Goal: Task Accomplishment & Management: Complete application form

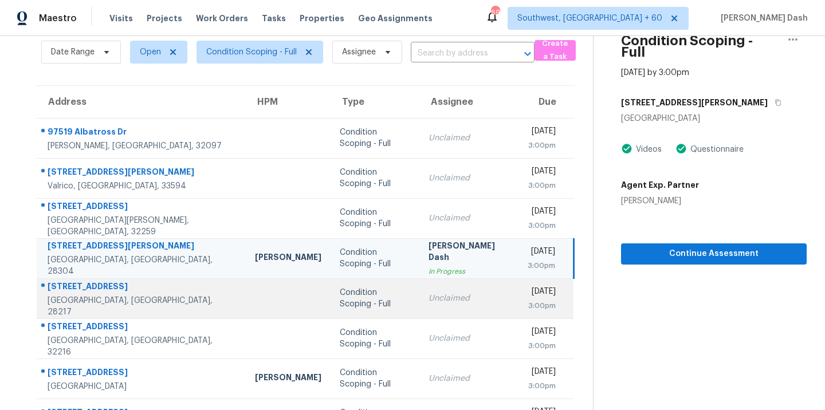
scroll to position [61, 0]
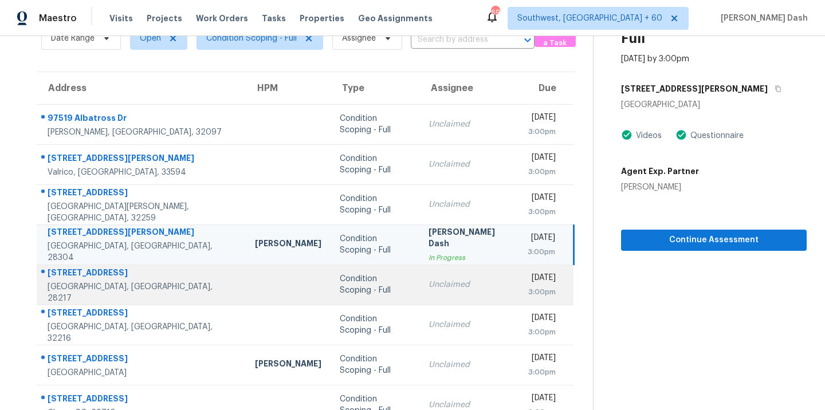
click at [330, 278] on td "Condition Scoping - Full" at bounding box center [374, 285] width 89 height 40
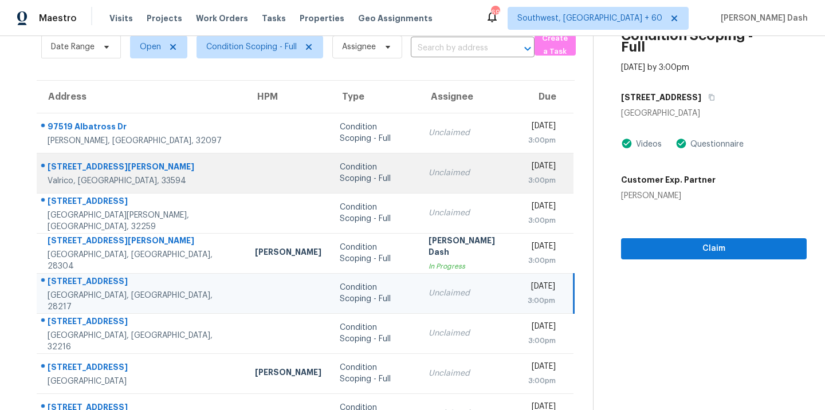
scroll to position [117, 0]
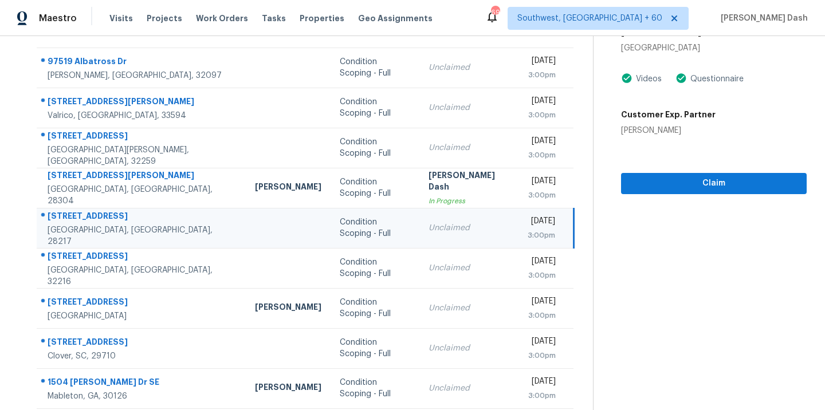
click at [330, 236] on td "Condition Scoping - Full" at bounding box center [374, 228] width 89 height 40
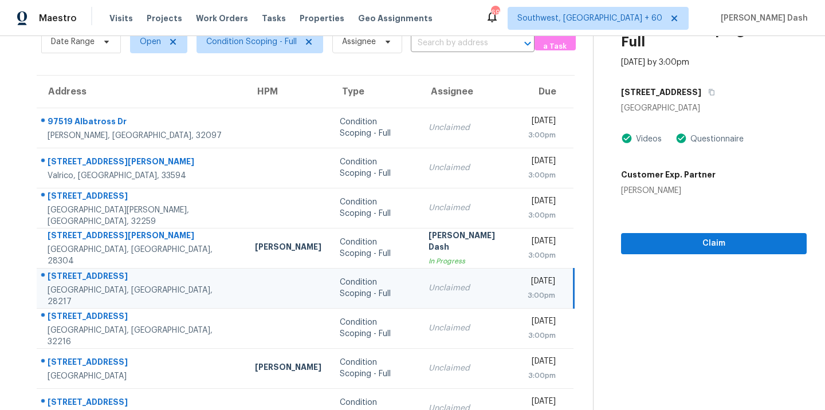
scroll to position [33, 0]
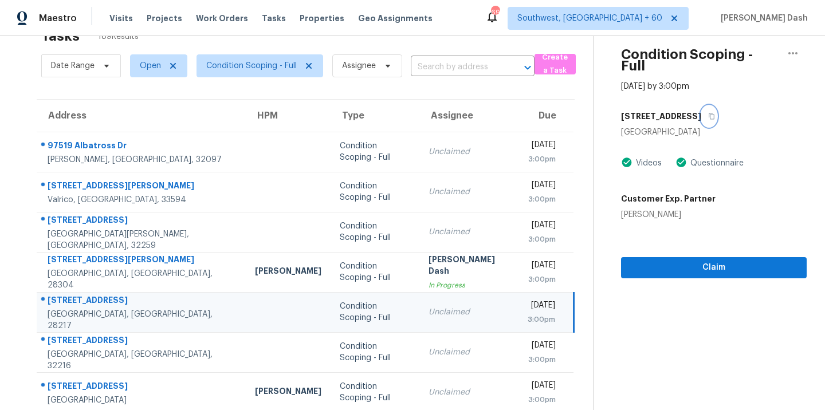
click at [701, 109] on button "button" at bounding box center [708, 116] width 15 height 21
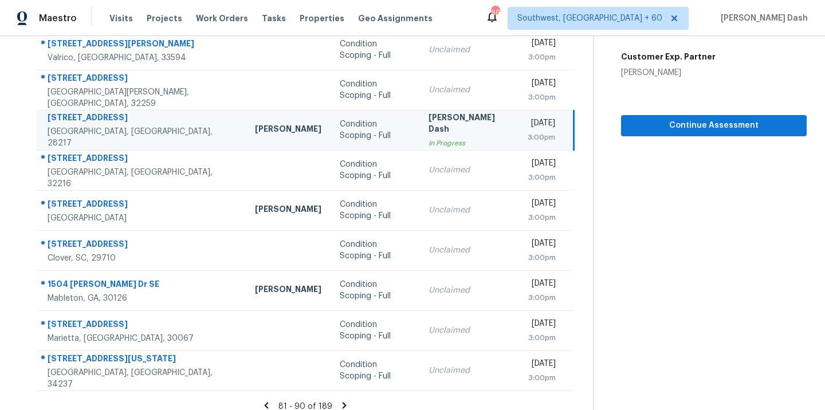
scroll to position [182, 0]
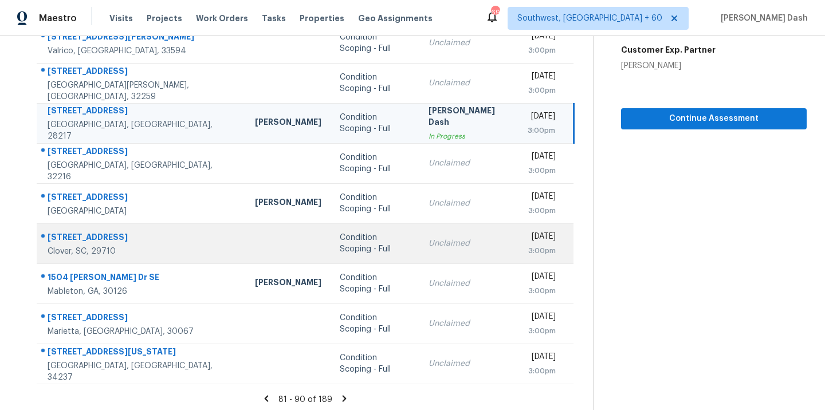
click at [340, 245] on div "Condition Scoping - Full" at bounding box center [375, 243] width 71 height 23
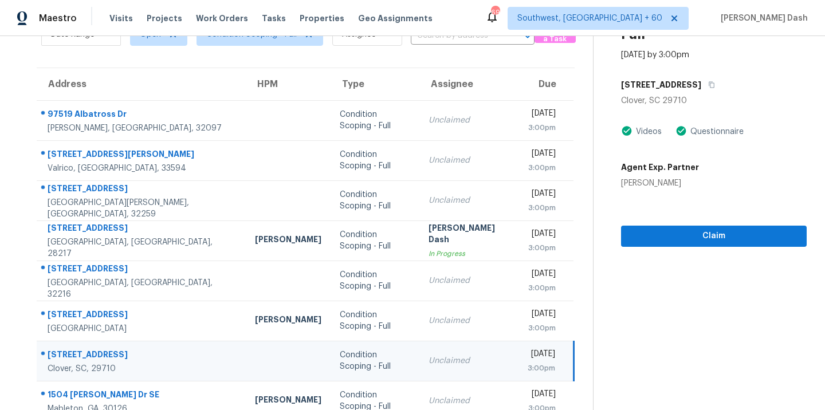
scroll to position [55, 0]
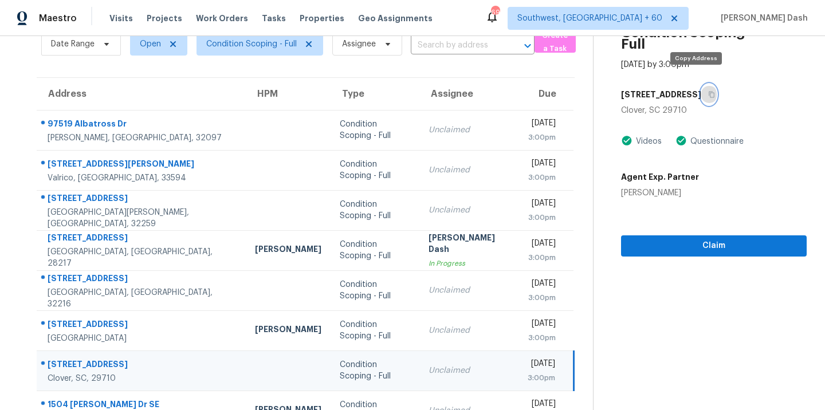
click at [708, 91] on icon "button" at bounding box center [711, 94] width 7 height 7
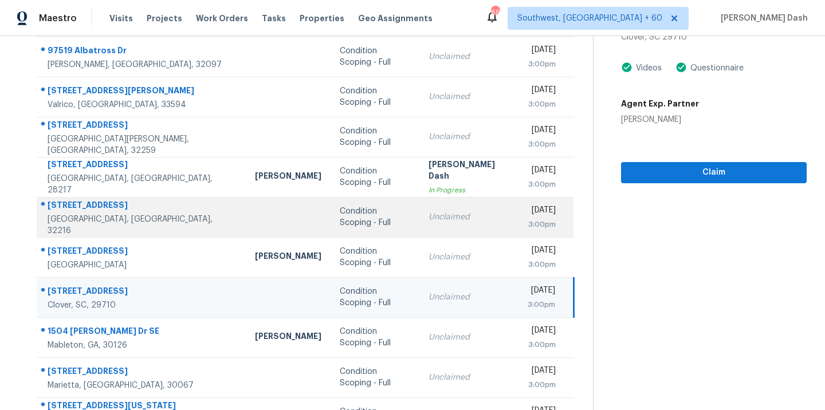
scroll to position [135, 0]
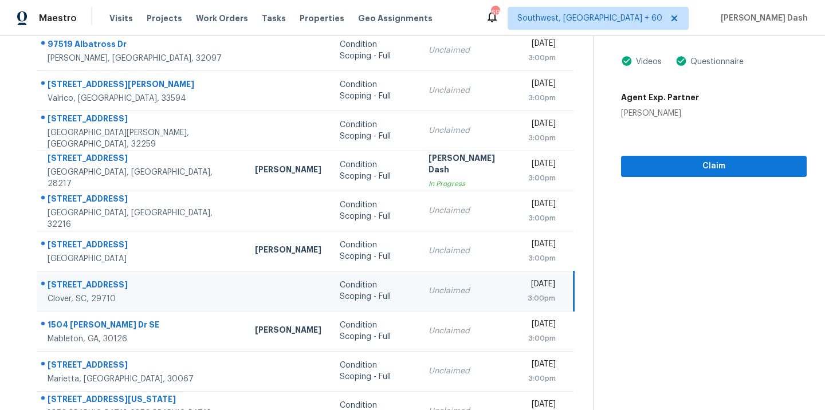
click at [330, 277] on td "Condition Scoping - Full" at bounding box center [374, 291] width 89 height 40
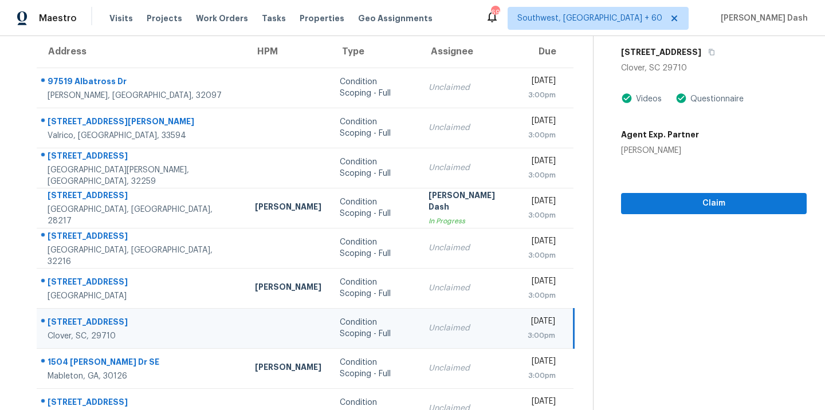
scroll to position [42, 0]
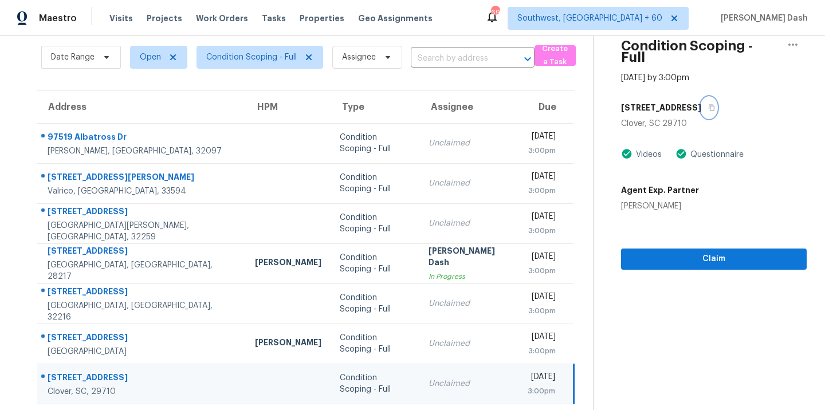
click at [708, 104] on icon "button" at bounding box center [711, 107] width 7 height 7
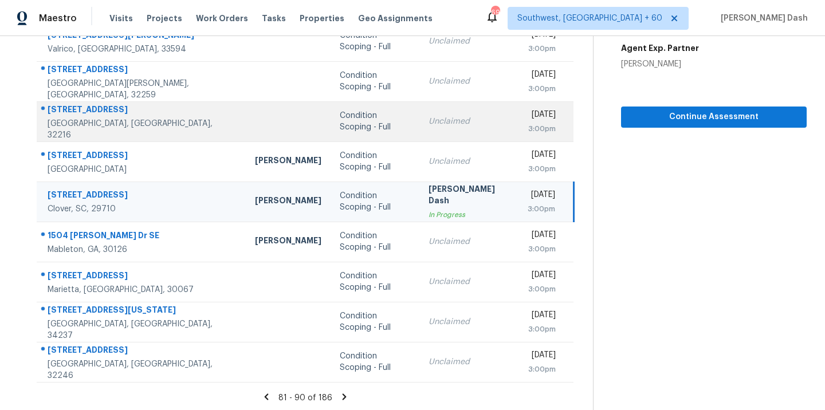
scroll to position [186, 0]
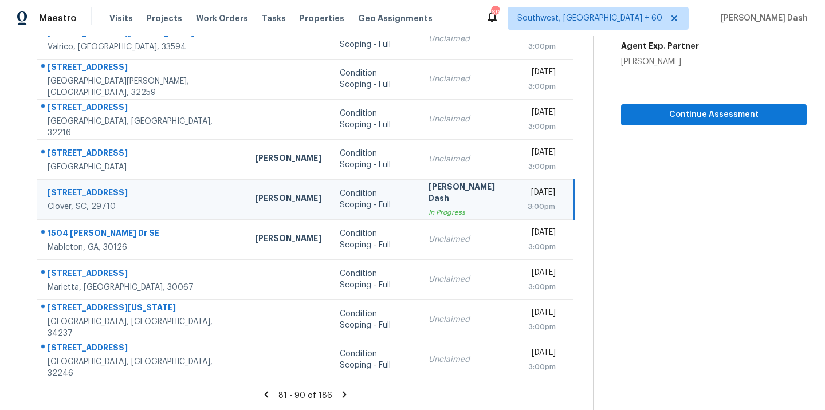
click at [339, 397] on icon at bounding box center [344, 394] width 10 height 10
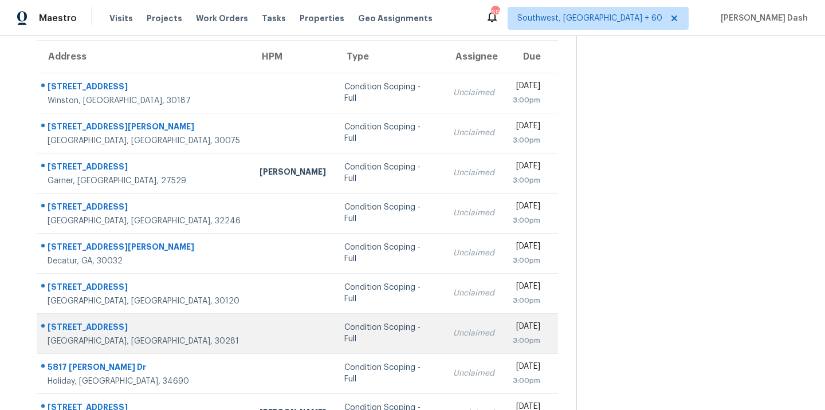
scroll to position [88, 0]
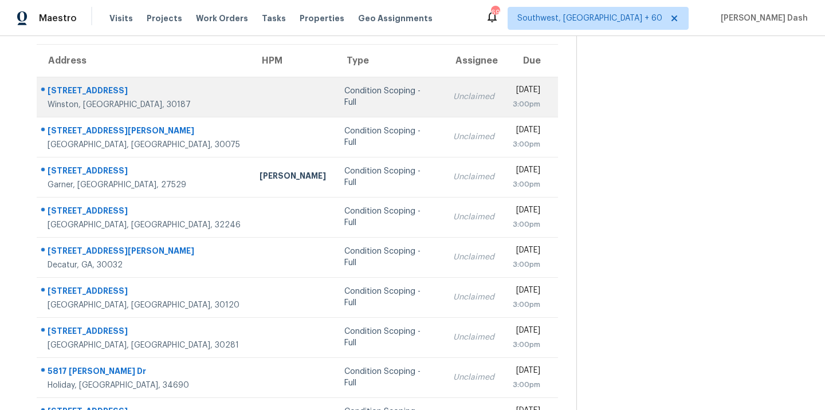
click at [335, 104] on td "Condition Scoping - Full" at bounding box center [389, 97] width 109 height 40
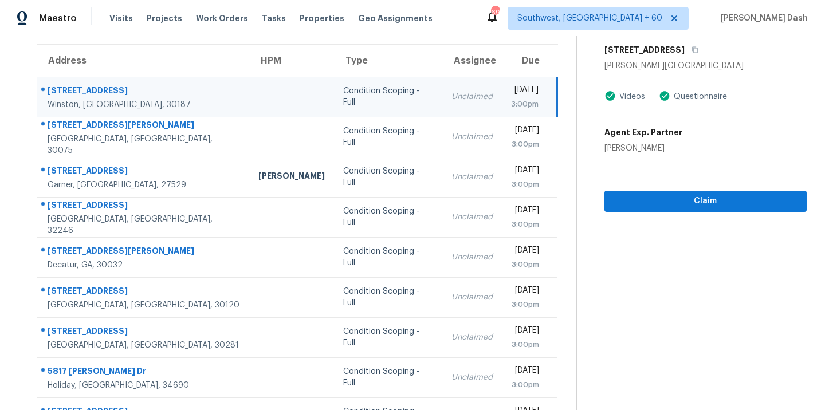
click at [704, 45] on div "[STREET_ADDRESS]" at bounding box center [705, 50] width 202 height 21
click at [695, 49] on icon "button" at bounding box center [694, 49] width 7 height 7
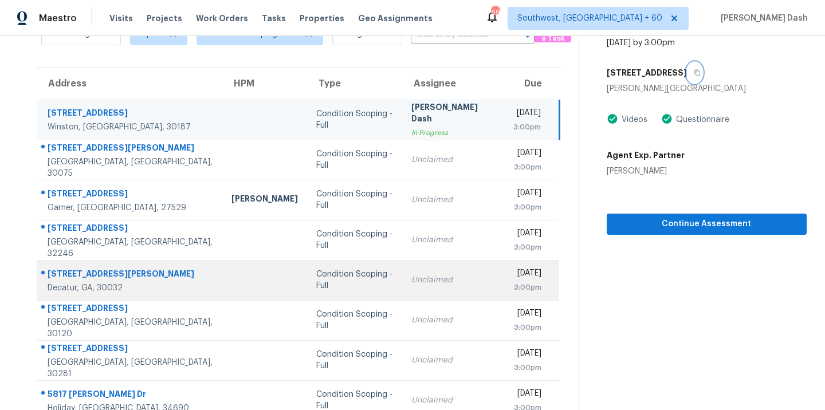
scroll to position [36, 0]
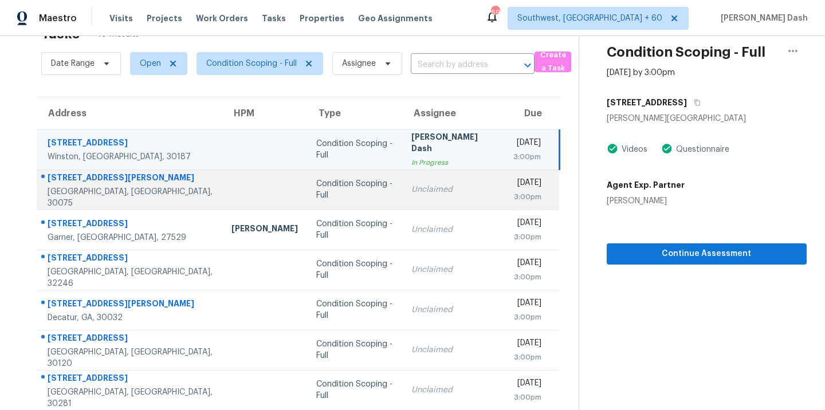
click at [402, 198] on td "Unclaimed" at bounding box center [452, 189] width 101 height 40
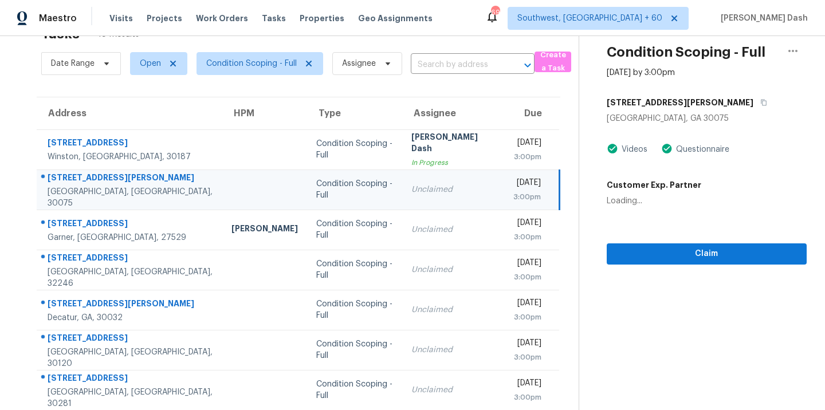
scroll to position [0, 0]
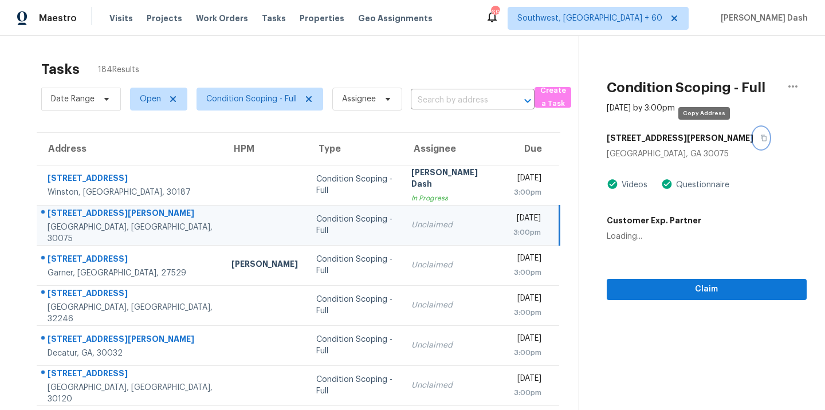
click at [760, 137] on icon "button" at bounding box center [763, 138] width 7 height 7
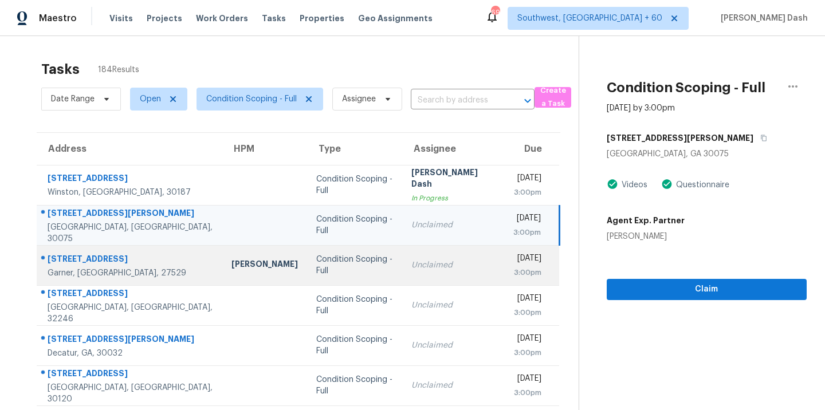
click at [222, 276] on td "Amanda Horton" at bounding box center [264, 265] width 85 height 40
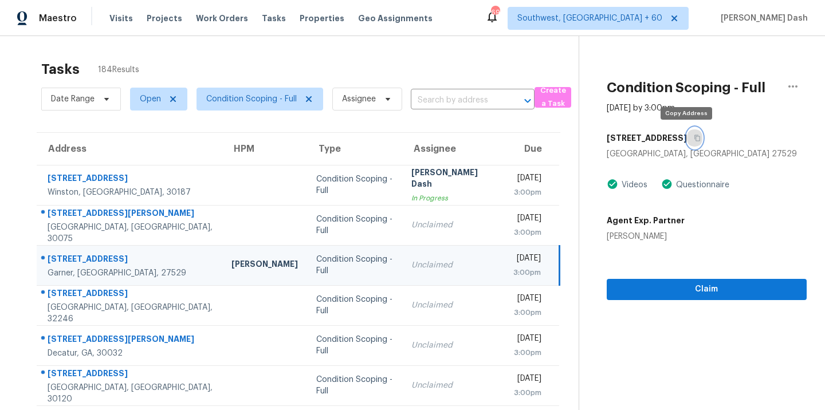
click at [687, 141] on button "button" at bounding box center [694, 138] width 15 height 21
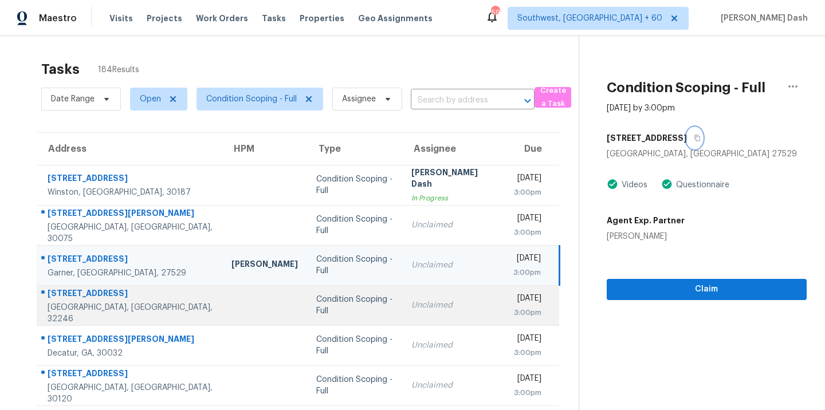
scroll to position [7, 0]
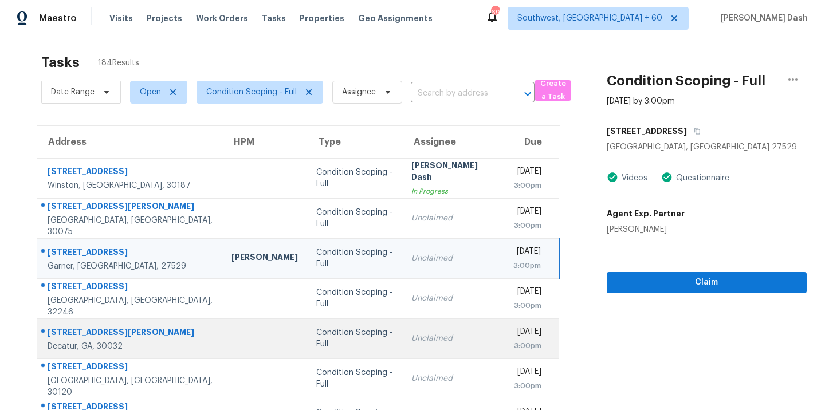
click at [223, 329] on td at bounding box center [264, 338] width 85 height 40
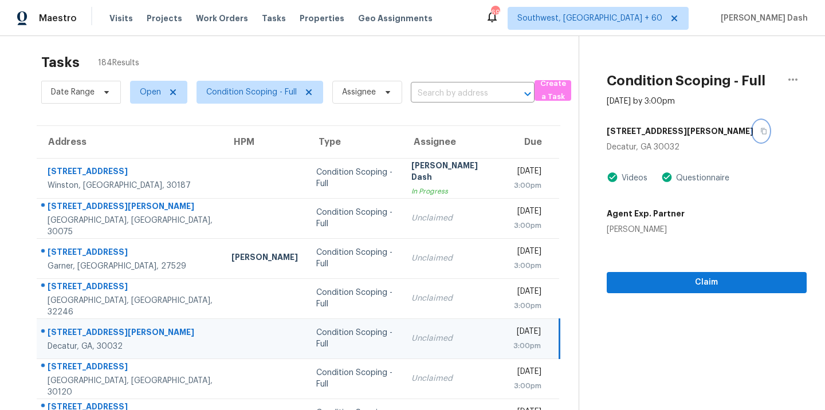
click at [760, 130] on icon "button" at bounding box center [763, 131] width 7 height 7
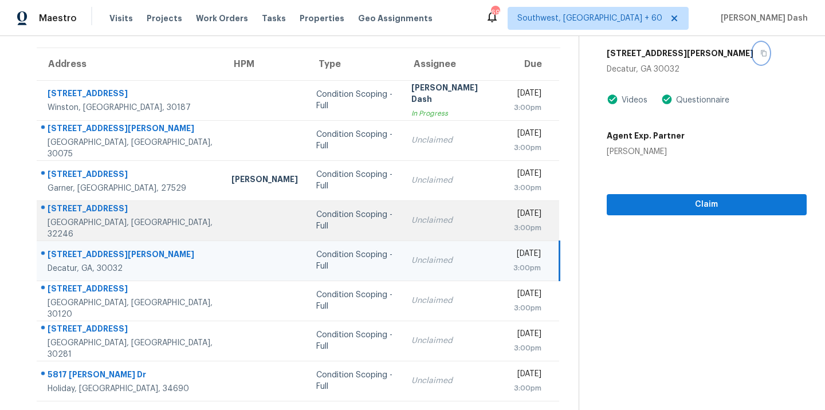
scroll to position [115, 0]
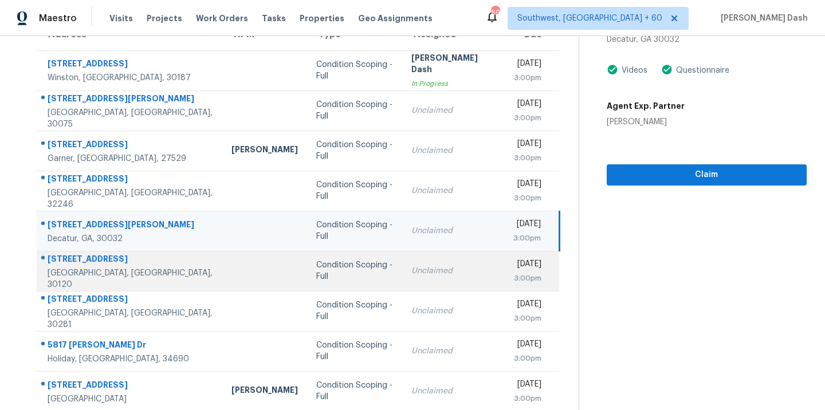
click at [222, 279] on td at bounding box center [264, 271] width 85 height 40
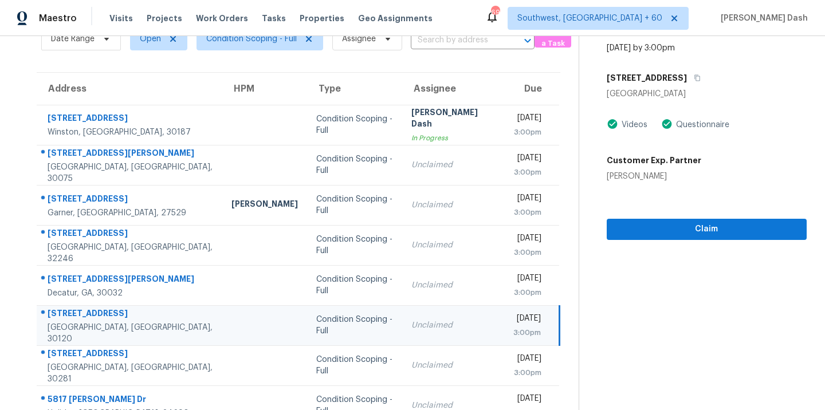
scroll to position [28, 0]
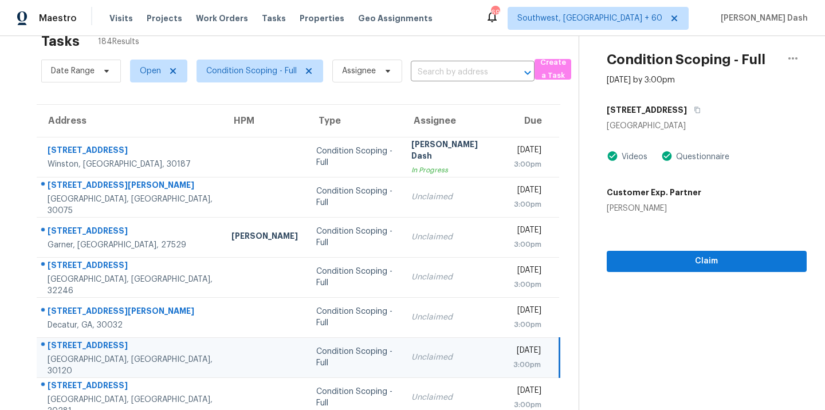
click at [689, 119] on div "[STREET_ADDRESS]" at bounding box center [706, 110] width 200 height 21
click at [688, 113] on button "button" at bounding box center [694, 110] width 15 height 21
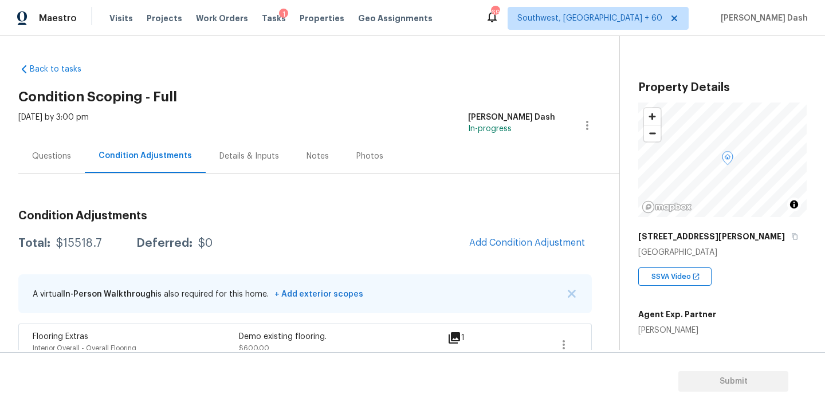
click at [64, 155] on div "Questions" at bounding box center [51, 156] width 39 height 11
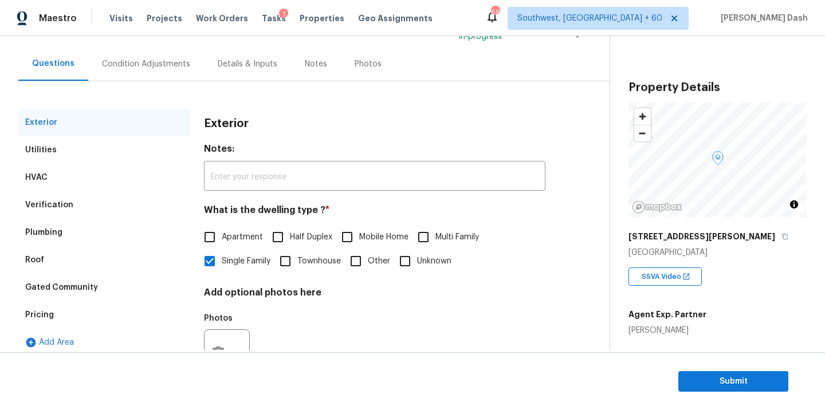
scroll to position [141, 0]
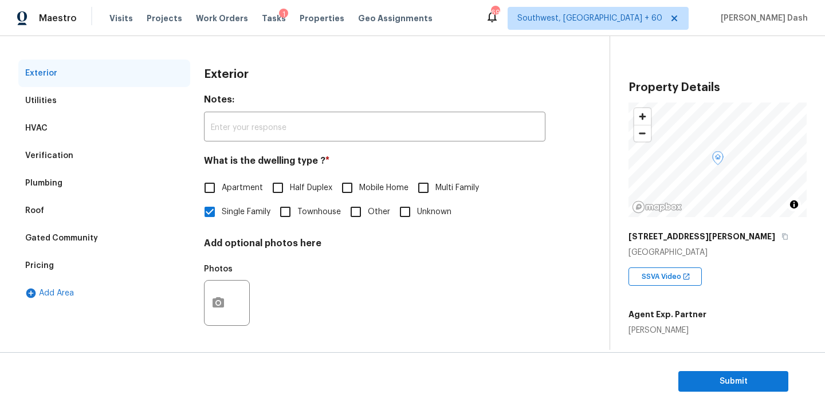
click at [49, 158] on div "Verification" at bounding box center [49, 155] width 48 height 11
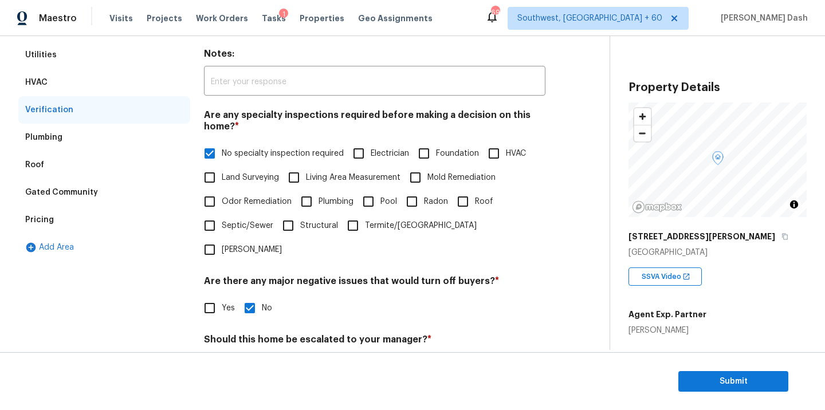
scroll to position [235, 0]
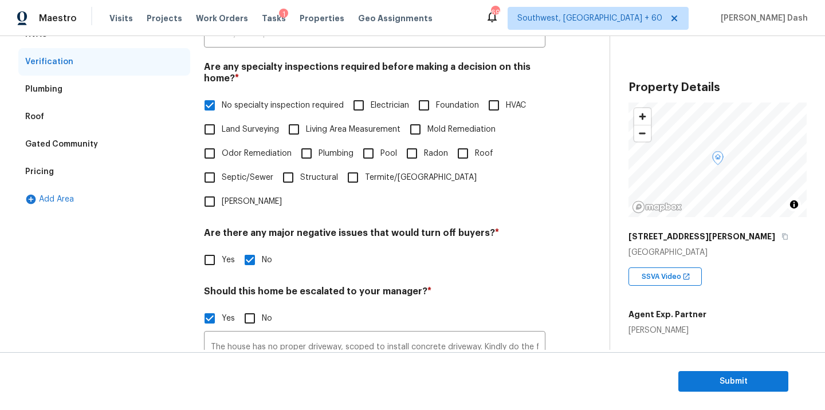
click at [54, 175] on div "Pricing" at bounding box center [104, 171] width 172 height 27
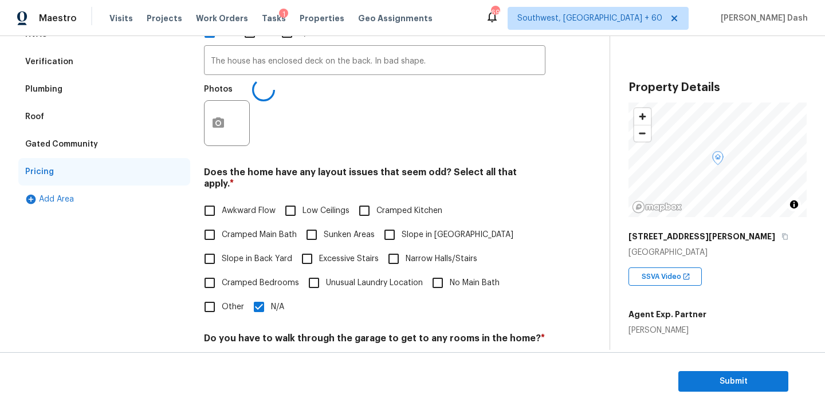
scroll to position [296, 0]
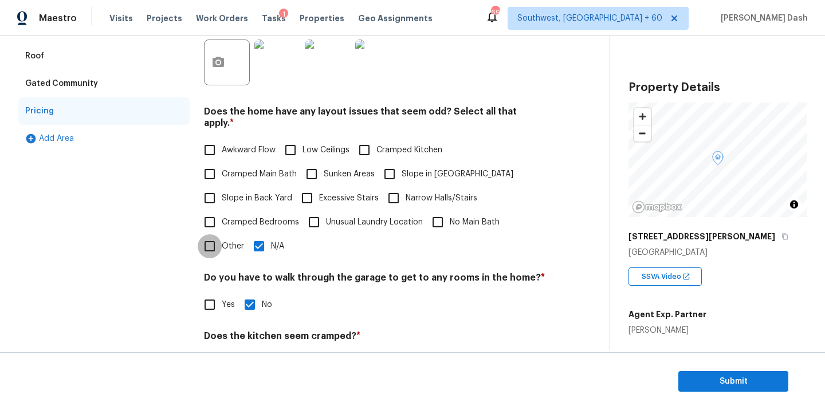
click at [218, 237] on input "Other" at bounding box center [210, 246] width 24 height 24
checkbox input "true"
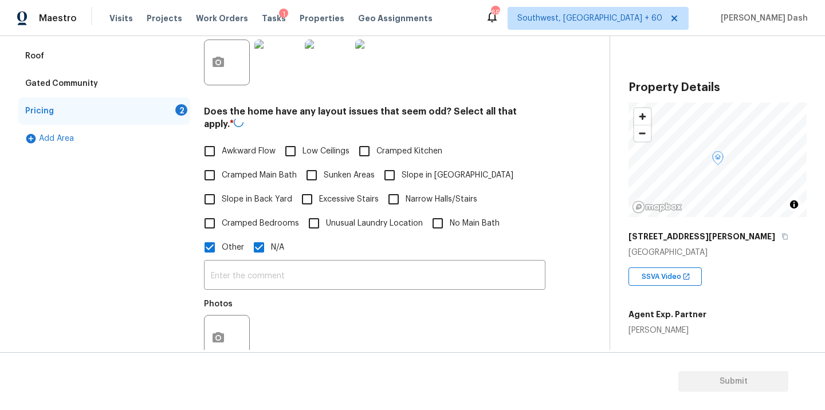
click at [265, 237] on input "N/A" at bounding box center [259, 247] width 24 height 24
checkbox input "false"
click at [213, 331] on icon "button" at bounding box center [217, 336] width 11 height 10
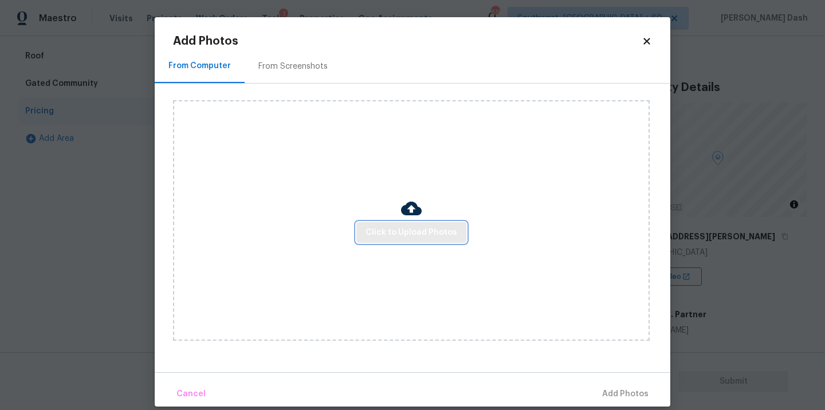
click at [400, 227] on span "Click to Upload Photos" at bounding box center [411, 233] width 92 height 14
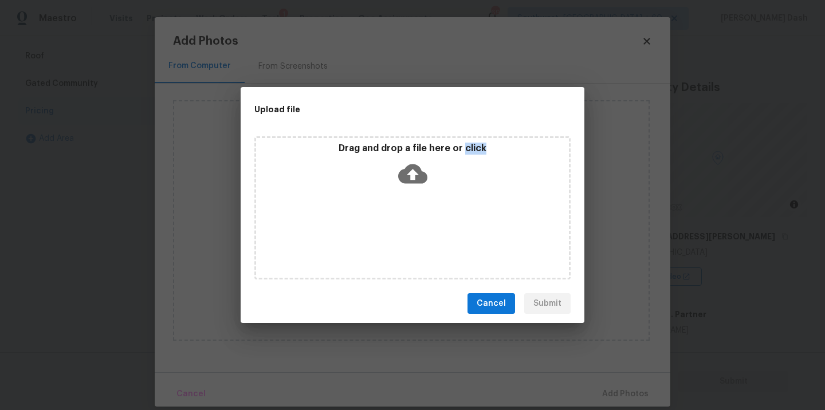
click at [400, 227] on div "Drag and drop a file here or click" at bounding box center [412, 207] width 316 height 143
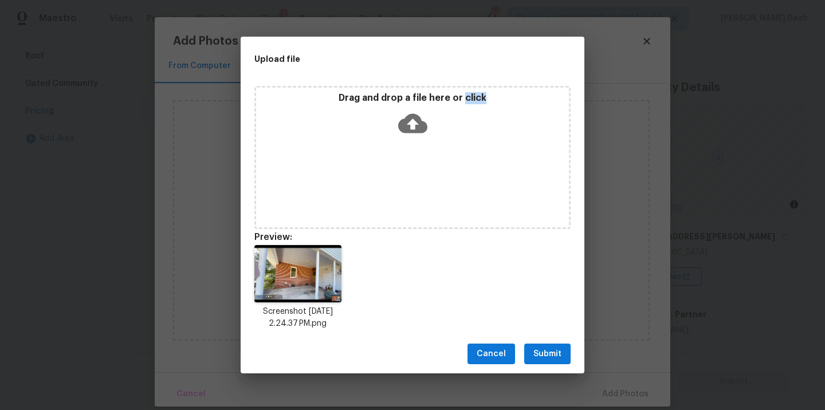
click at [535, 360] on span "Submit" at bounding box center [547, 354] width 28 height 14
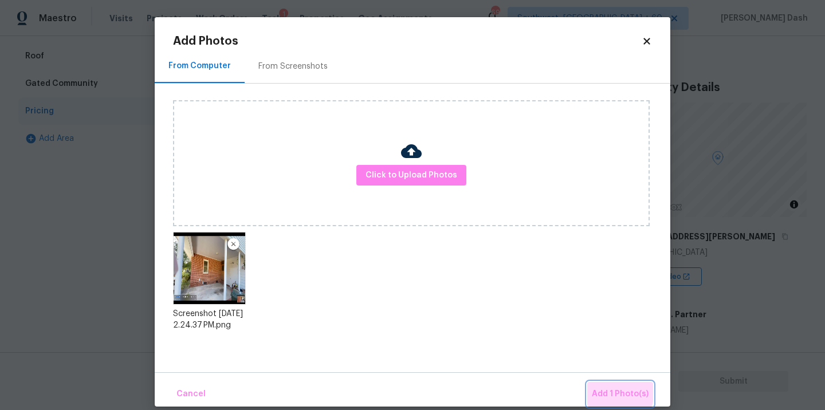
click at [599, 388] on span "Add 1 Photo(s)" at bounding box center [619, 394] width 57 height 14
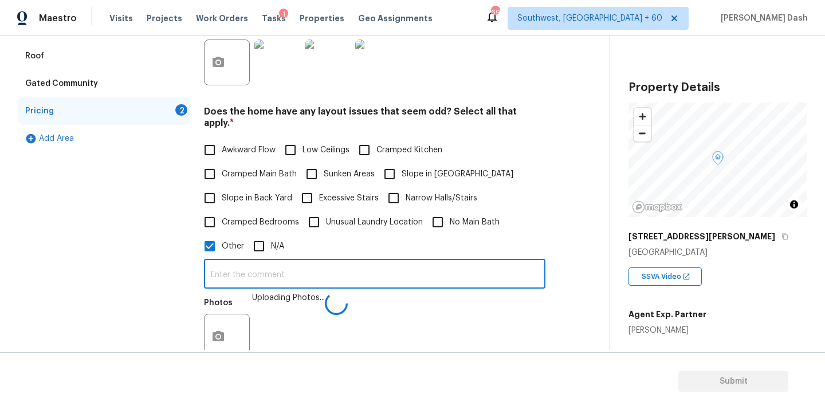
click at [262, 275] on input "text" at bounding box center [374, 275] width 341 height 27
click at [226, 264] on input "THe house has no garage only a carport, hence odd layout." at bounding box center [374, 275] width 341 height 27
type input "The house has no garage only a carport, hence odd layout."
click at [165, 266] on div "Exterior Utilities HVAC Verification Plumbing Roof Gated Community Pricing 1 Ad…" at bounding box center [104, 230] width 172 height 650
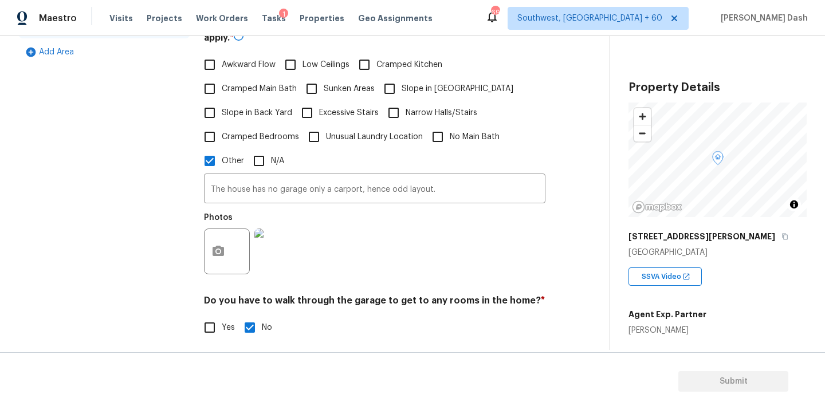
click at [165, 250] on div "Exterior Utilities HVAC Verification Plumbing Roof Gated Community Pricing 1 Ad…" at bounding box center [104, 144] width 172 height 652
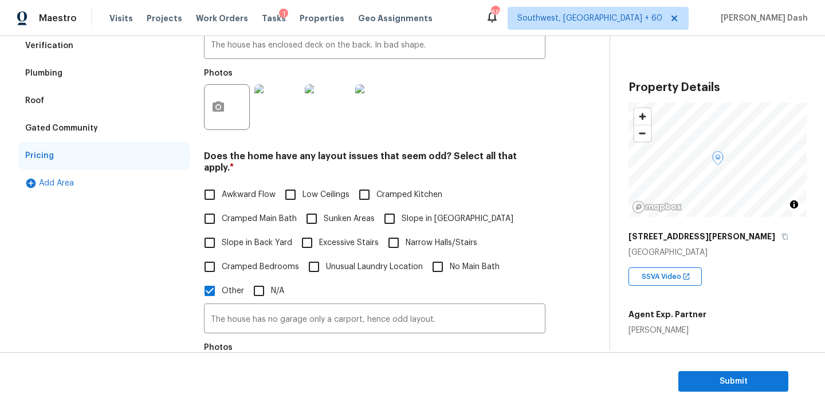
scroll to position [131, 0]
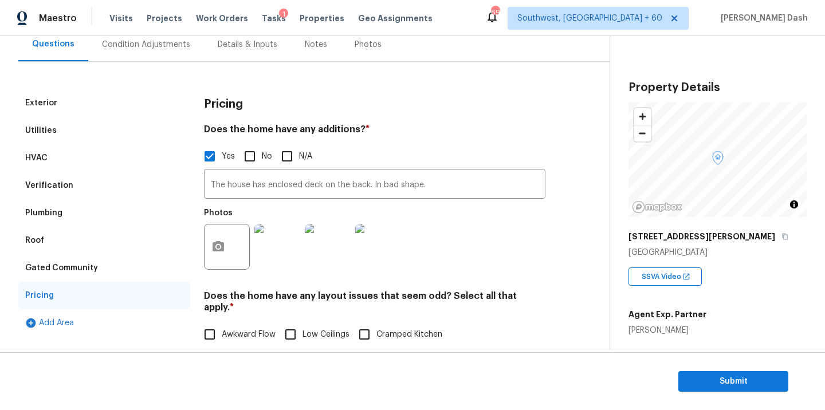
click at [117, 68] on div "Exterior Utilities HVAC Verification Plumbing Roof Gated Community Pricing Add …" at bounding box center [299, 401] width 563 height 678
click at [117, 53] on div "Condition Adjustments" at bounding box center [146, 44] width 116 height 34
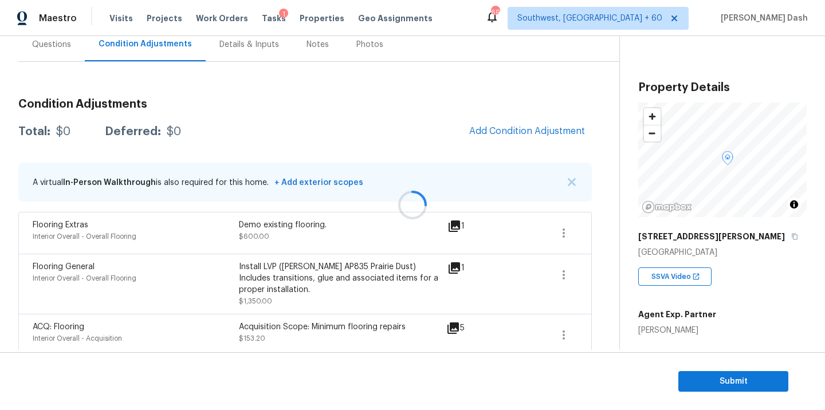
scroll to position [112, 0]
click at [486, 132] on span "Add Condition Adjustment" at bounding box center [527, 130] width 116 height 10
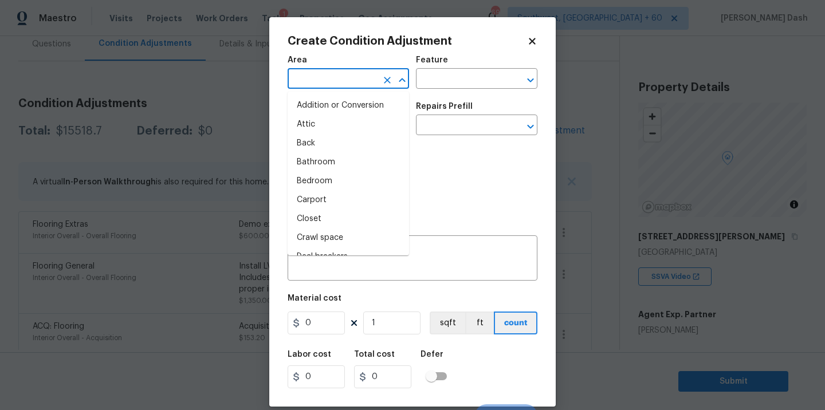
click at [376, 89] on input "text" at bounding box center [331, 80] width 89 height 18
type input "i"
type input "n"
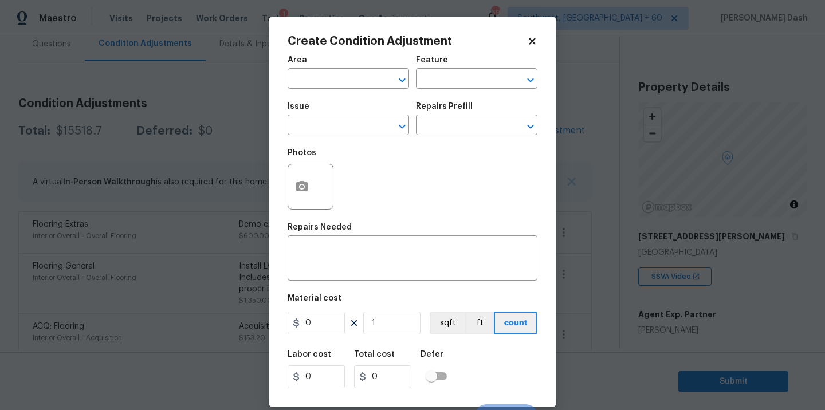
drag, startPoint x: 449, startPoint y: 158, endPoint x: 429, endPoint y: 160, distance: 20.1
click at [449, 158] on div "Photos" at bounding box center [412, 179] width 250 height 74
click at [304, 186] on icon "button" at bounding box center [301, 186] width 11 height 10
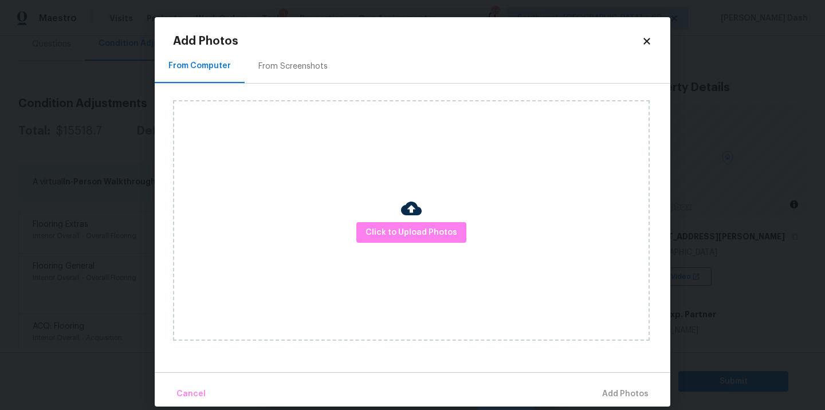
click at [389, 216] on div "Click to Upload Photos" at bounding box center [411, 220] width 476 height 240
click at [393, 228] on span "Click to Upload Photos" at bounding box center [411, 233] width 92 height 14
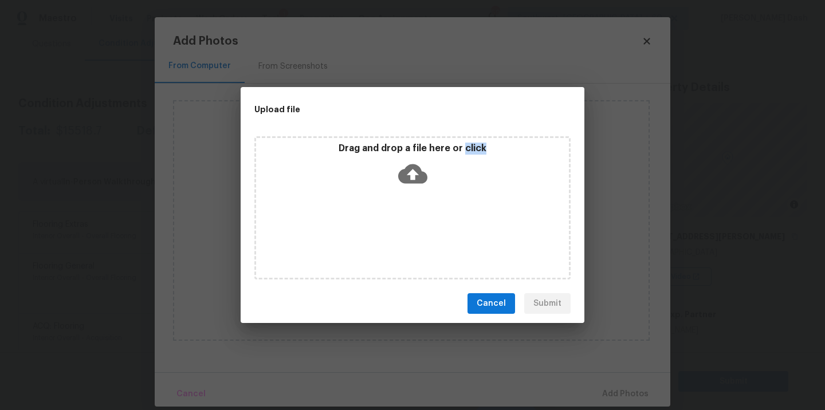
click at [393, 228] on div "Drag and drop a file here or click" at bounding box center [412, 207] width 316 height 143
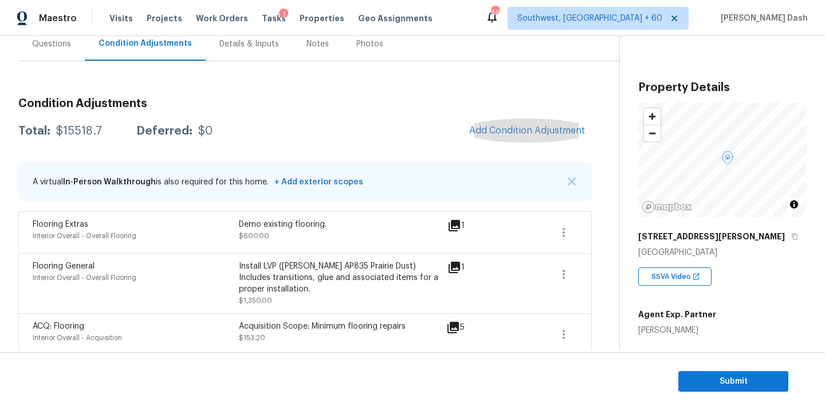
click at [69, 130] on div "$15518.7" at bounding box center [79, 130] width 46 height 11
copy div "$15518.7"
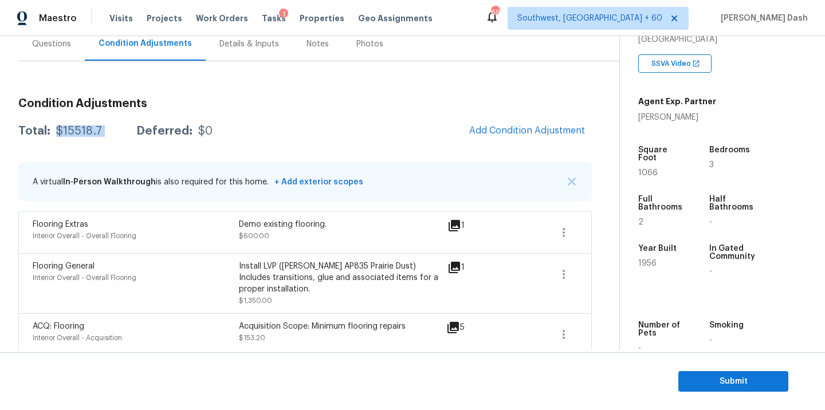
scroll to position [34, 0]
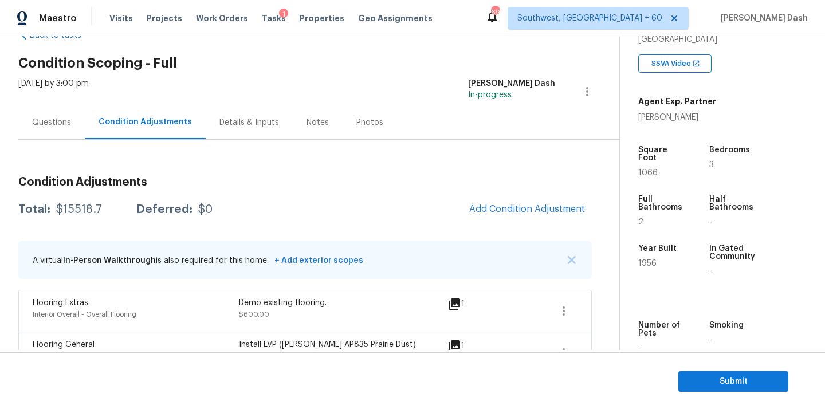
click at [50, 129] on div "Questions" at bounding box center [51, 122] width 66 height 34
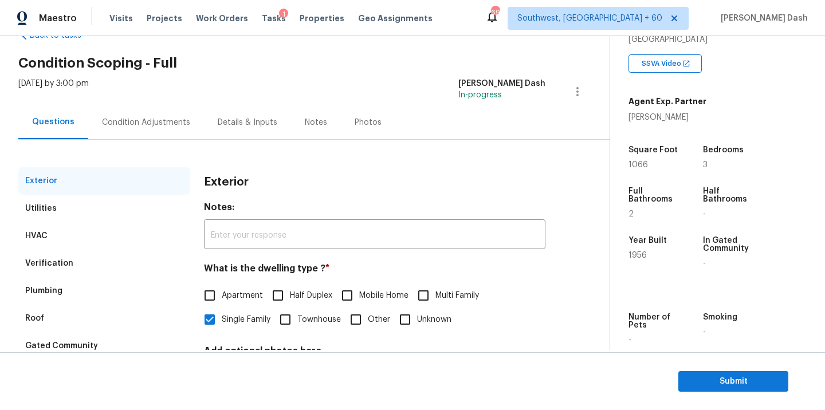
click at [57, 318] on div "Roof" at bounding box center [104, 318] width 172 height 27
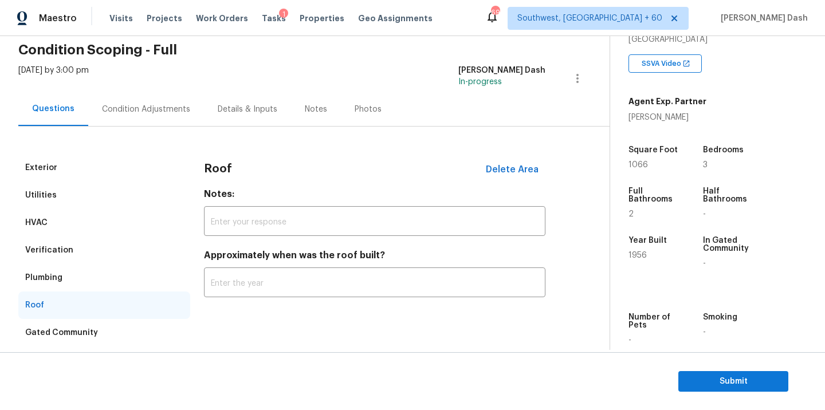
scroll to position [102, 0]
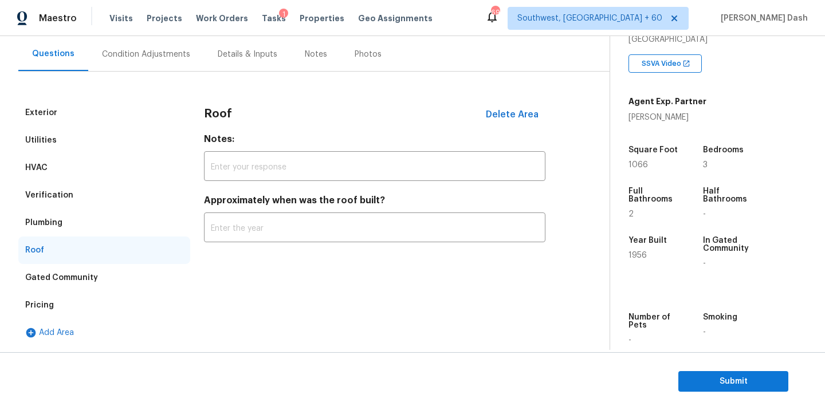
click at [51, 311] on div "Pricing" at bounding box center [104, 304] width 172 height 27
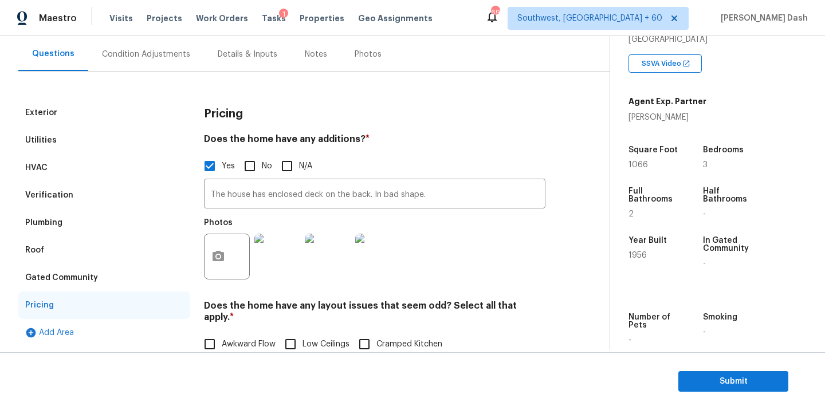
scroll to position [162, 0]
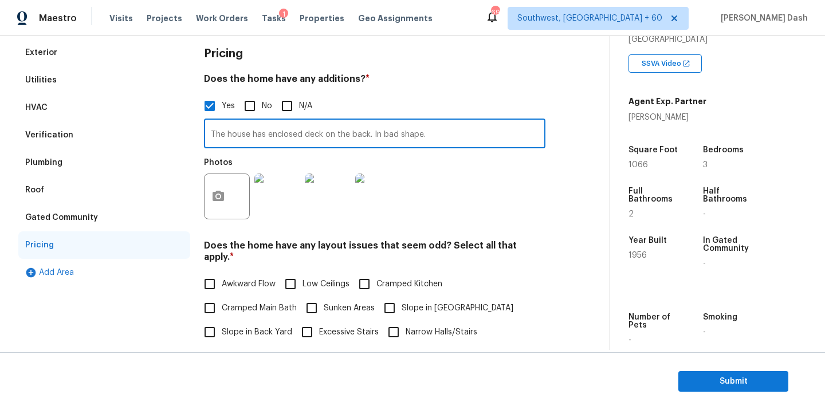
click at [293, 130] on input "The house has enclosed deck on the back. In bad shape." at bounding box center [374, 134] width 341 height 27
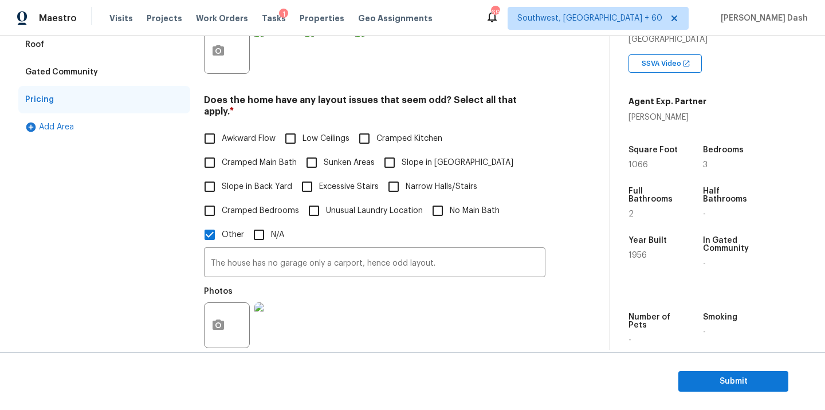
scroll to position [385, 0]
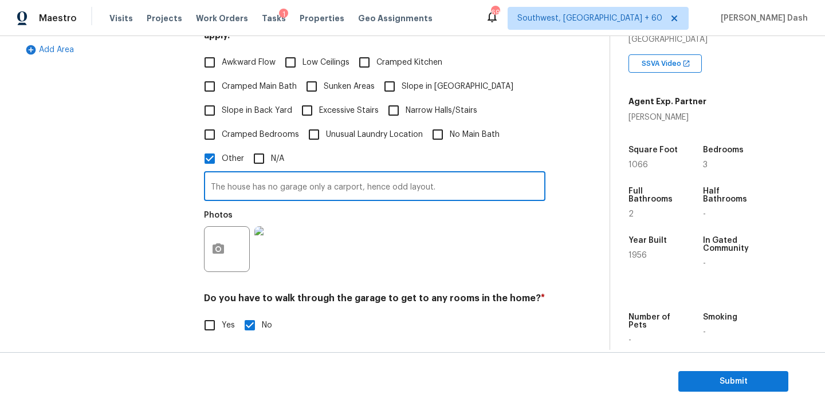
click at [265, 178] on input "The house has no garage only a carport, hence odd layout." at bounding box center [374, 187] width 341 height 27
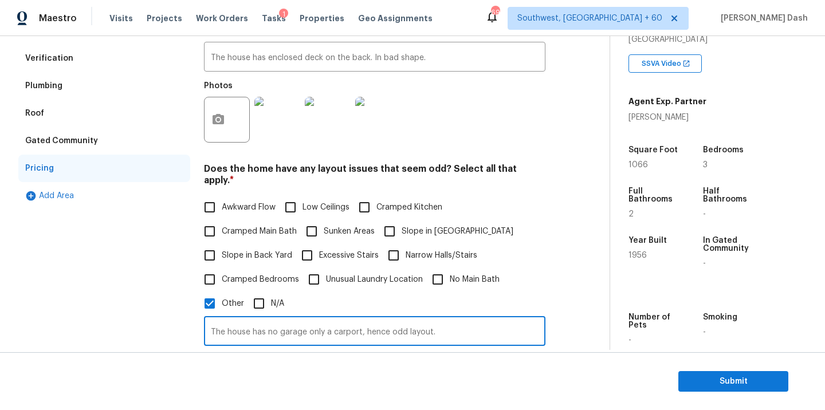
click at [57, 65] on div "Verification" at bounding box center [104, 58] width 172 height 27
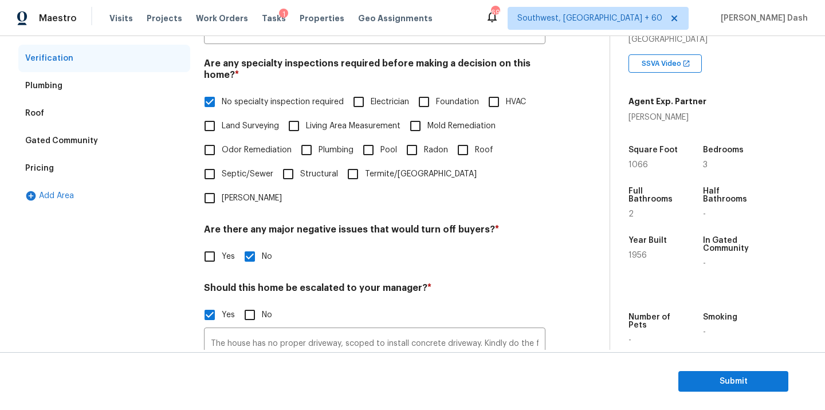
scroll to position [322, 0]
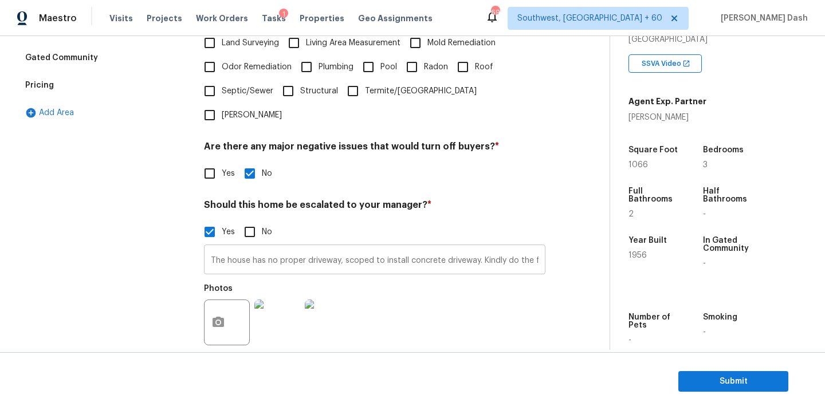
click at [302, 247] on input "The house has no proper driveway, scoped to install concrete driveway. Kindly d…" at bounding box center [374, 260] width 341 height 27
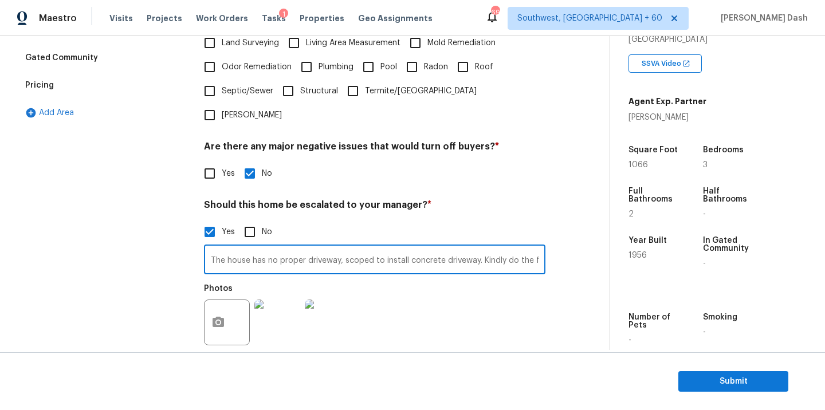
click at [302, 247] on input "The house has no proper driveway, scoped to install concrete driveway. Kindly d…" at bounding box center [374, 260] width 341 height 27
click at [717, 377] on span "Submit" at bounding box center [733, 381] width 92 height 14
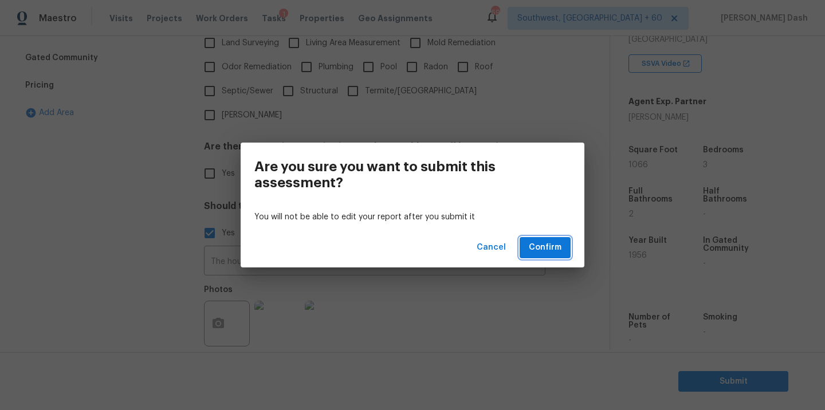
click at [555, 239] on button "Confirm" at bounding box center [544, 247] width 51 height 21
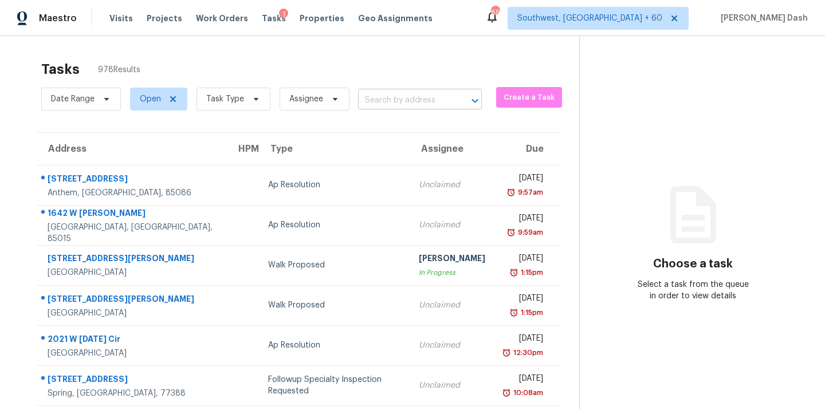
click at [374, 104] on input "text" at bounding box center [404, 101] width 92 height 18
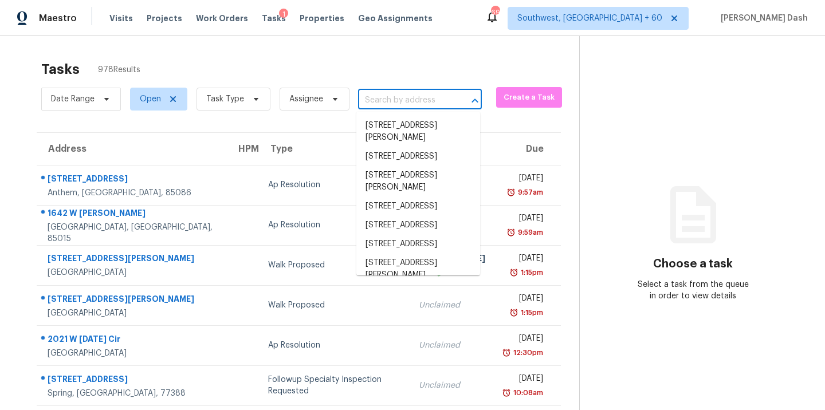
paste input "6254 Old Pineville Rd Apt B, Charlotte, NC 28217"
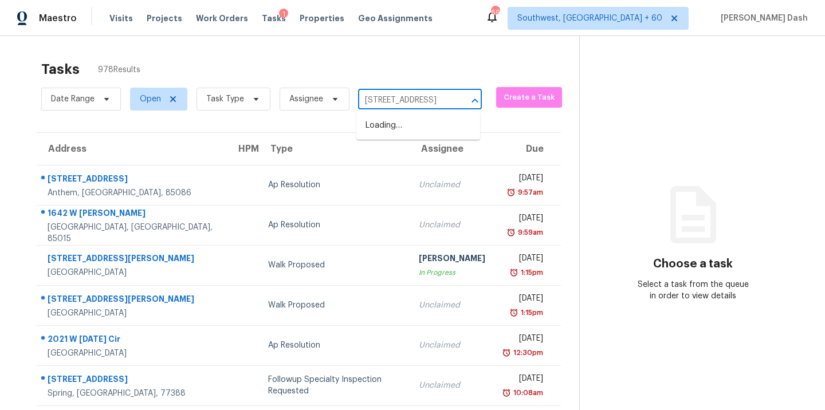
type input "6254 Old Pineville Rd"
click at [383, 154] on li "6254 Old Pineville Rd Apt B, Charlotte, NC 28217" at bounding box center [418, 144] width 124 height 19
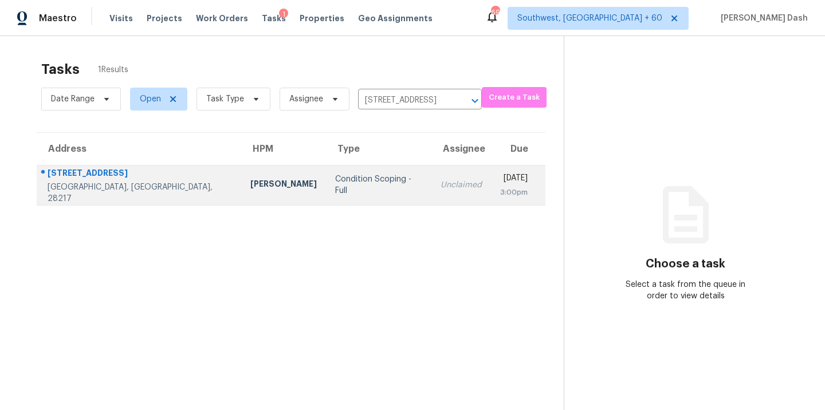
click at [335, 187] on div "Condition Scoping - Full" at bounding box center [378, 184] width 87 height 23
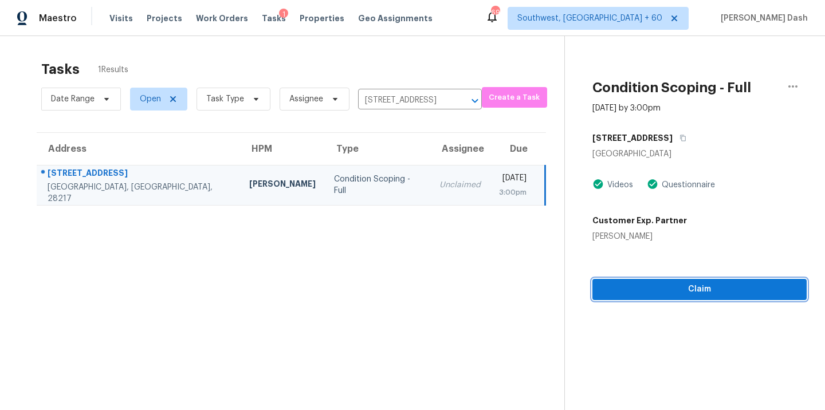
click at [656, 289] on span "Claim" at bounding box center [699, 289] width 196 height 14
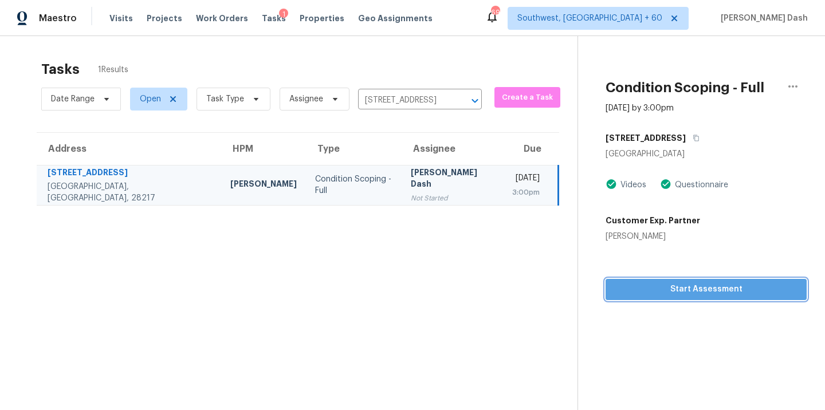
click at [664, 293] on span "Start Assessment" at bounding box center [705, 289] width 183 height 14
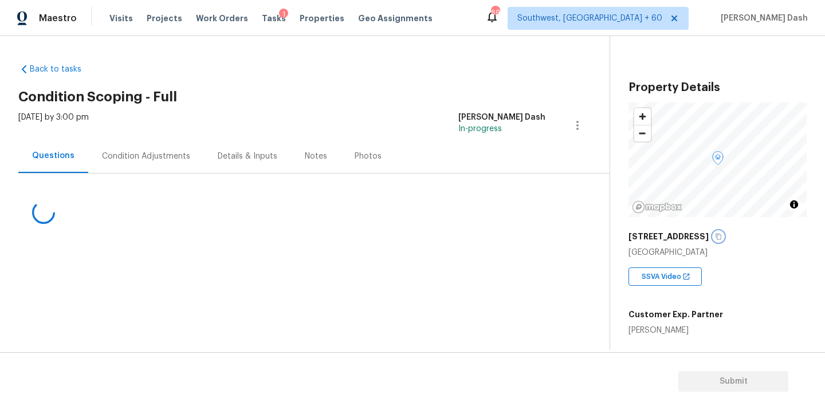
click at [719, 241] on button "button" at bounding box center [718, 236] width 10 height 10
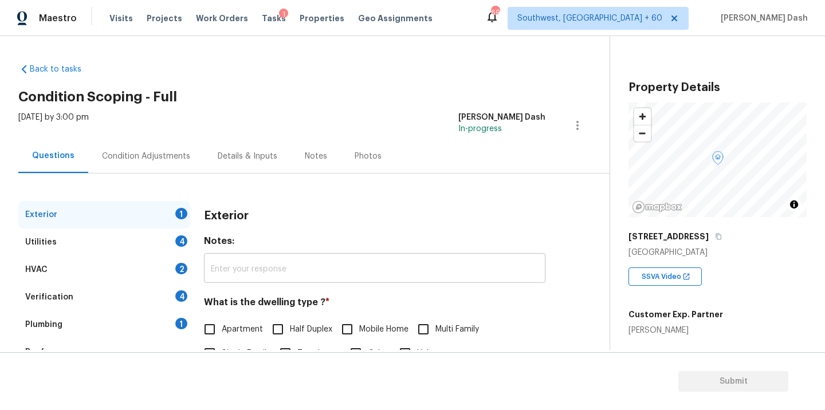
scroll to position [73, 0]
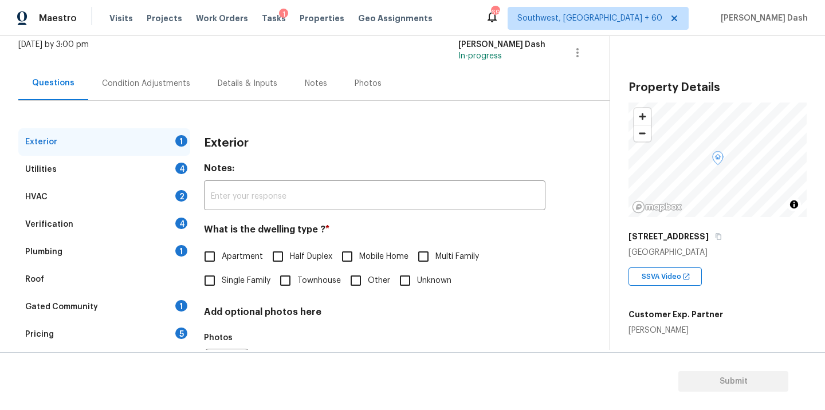
click at [309, 278] on span "Townhouse" at bounding box center [319, 281] width 44 height 12
click at [297, 278] on input "Townhouse" at bounding box center [285, 281] width 24 height 24
checkbox input "true"
click at [171, 168] on div "Utilities 4" at bounding box center [104, 169] width 172 height 27
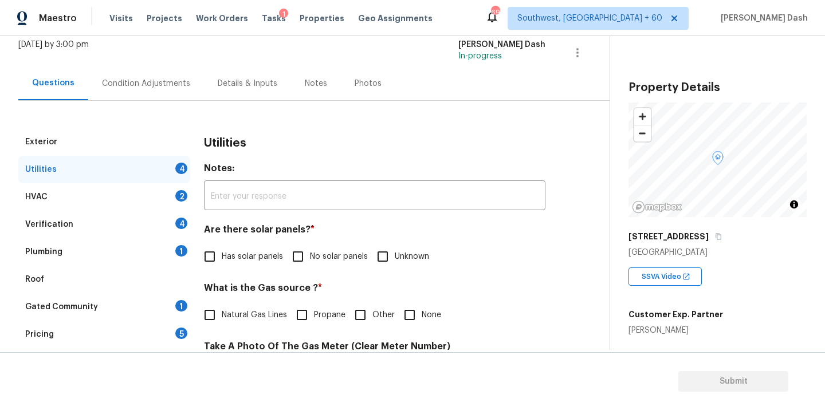
click at [302, 253] on input "No solar panels" at bounding box center [298, 257] width 24 height 24
checkbox input "true"
click at [383, 318] on span "Other" at bounding box center [383, 315] width 22 height 12
click at [372, 318] on input "Other" at bounding box center [360, 315] width 24 height 24
checkbox input "true"
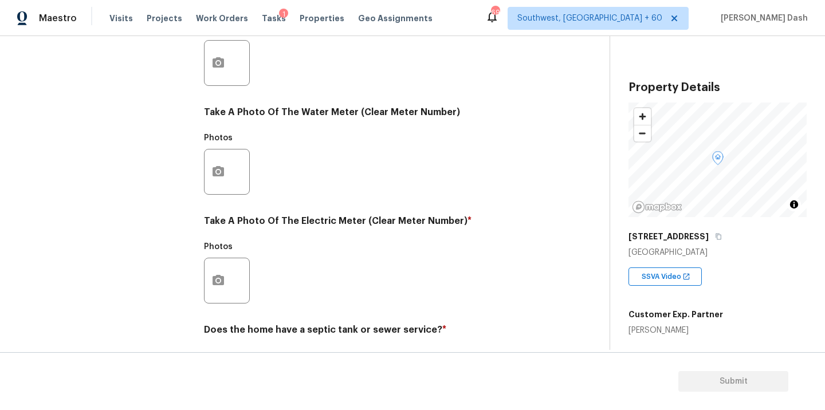
scroll to position [441, 0]
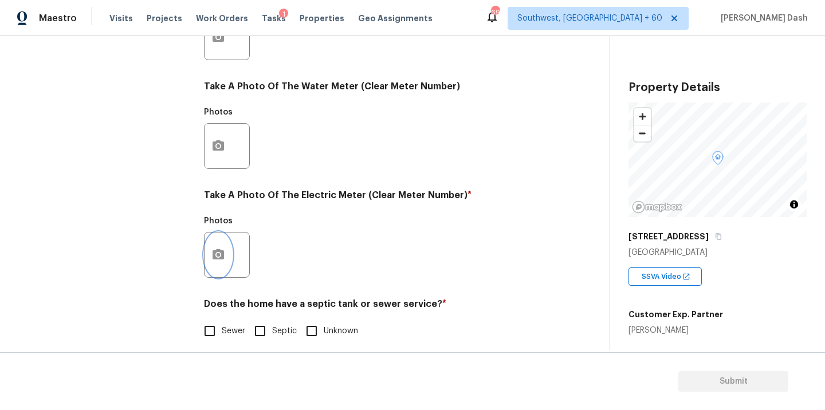
click at [216, 253] on icon "button" at bounding box center [218, 255] width 14 height 14
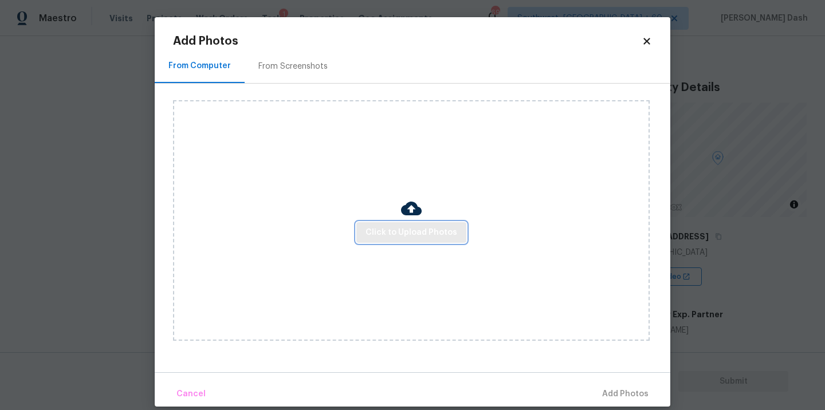
click at [364, 236] on button "Click to Upload Photos" at bounding box center [411, 232] width 110 height 21
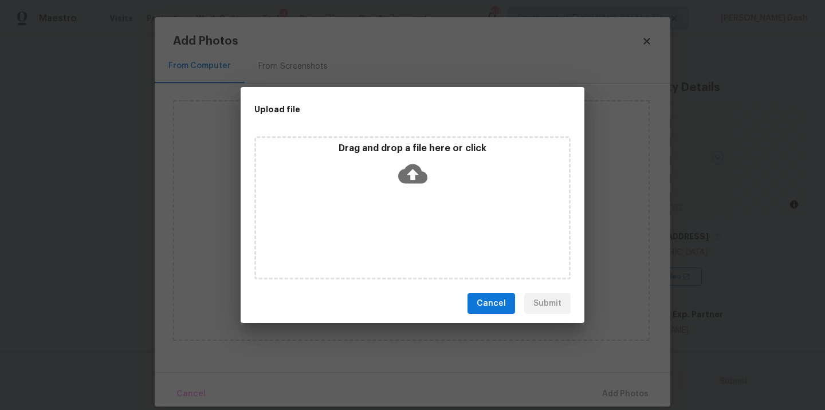
click at [364, 236] on div "Drag and drop a file here or click" at bounding box center [412, 207] width 316 height 143
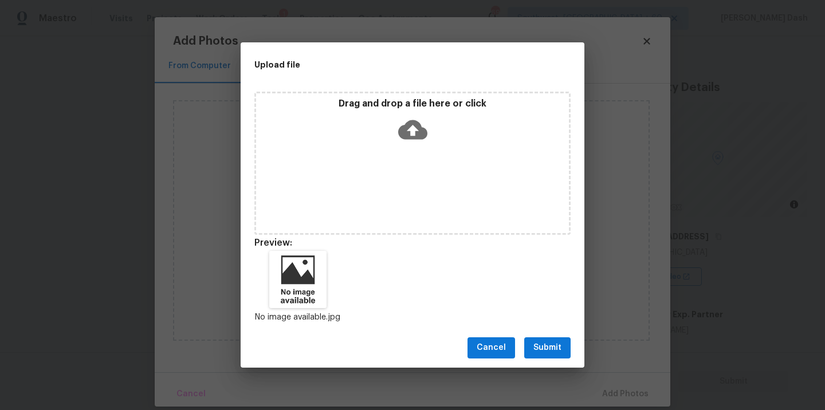
click at [549, 354] on span "Submit" at bounding box center [547, 348] width 28 height 14
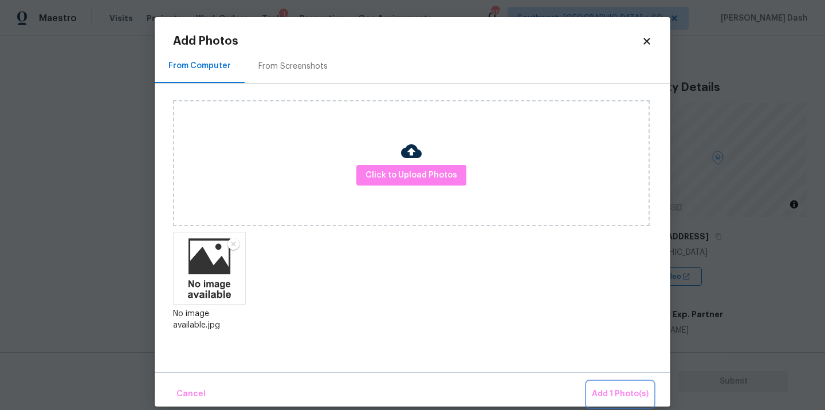
click at [600, 390] on span "Add 1 Photo(s)" at bounding box center [619, 394] width 57 height 14
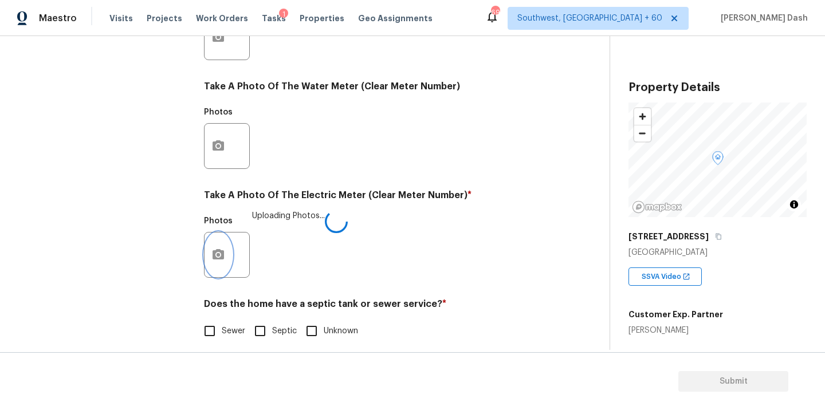
scroll to position [451, 0]
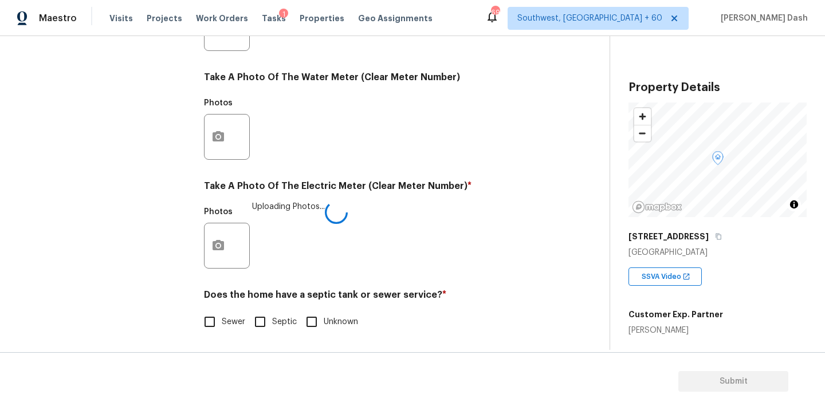
click at [214, 315] on input "Sewer" at bounding box center [210, 322] width 24 height 24
checkbox input "true"
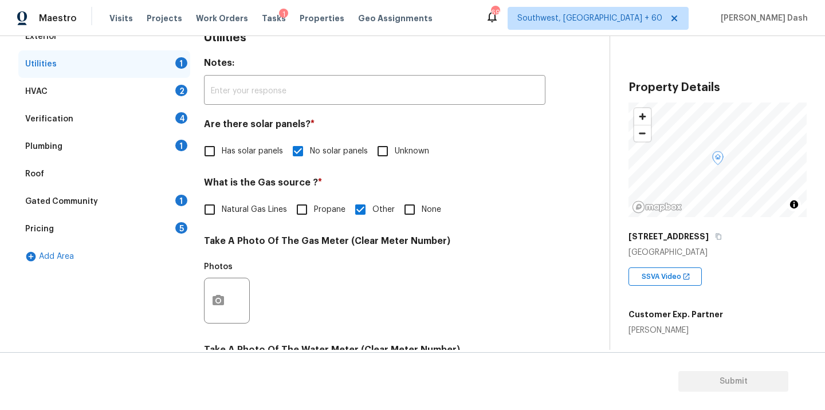
scroll to position [0, 0]
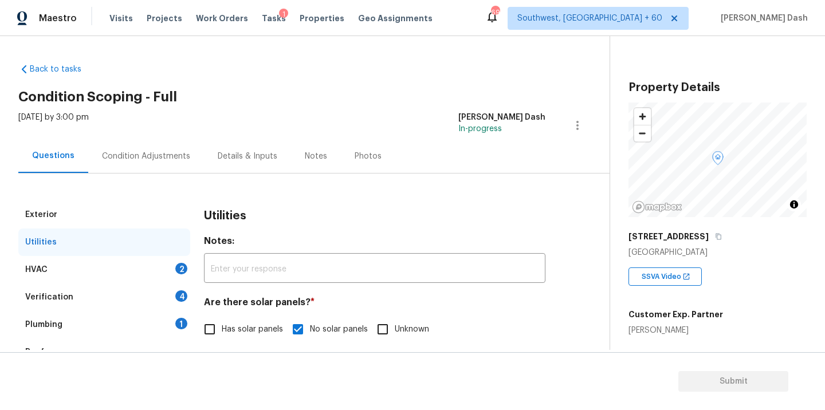
click at [159, 279] on div "HVAC 2" at bounding box center [104, 269] width 172 height 27
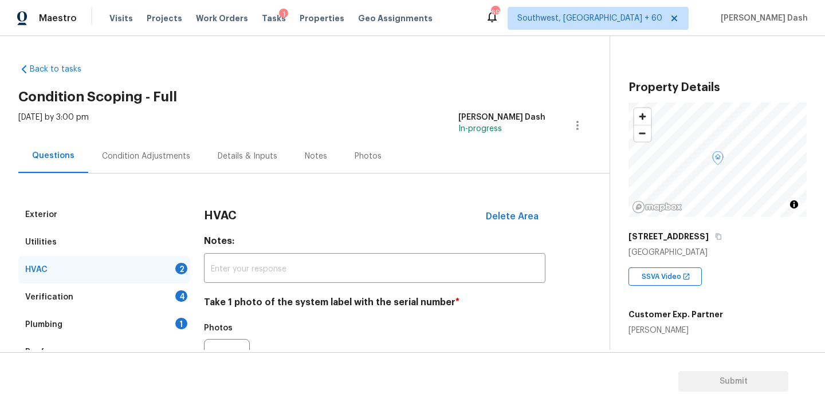
scroll to position [112, 0]
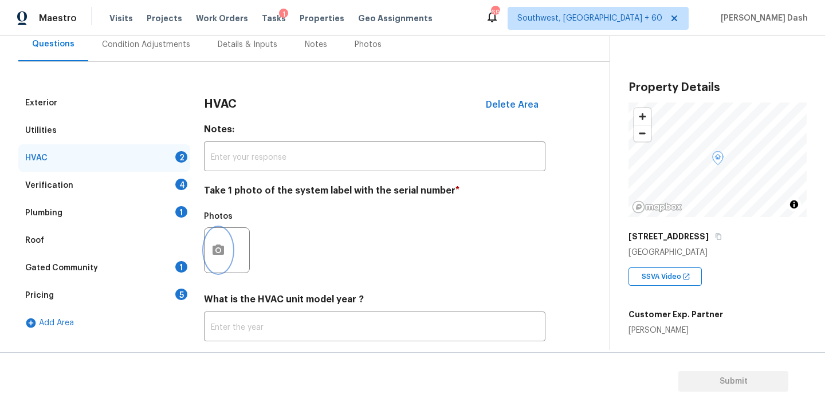
click at [223, 247] on icon "button" at bounding box center [217, 250] width 11 height 10
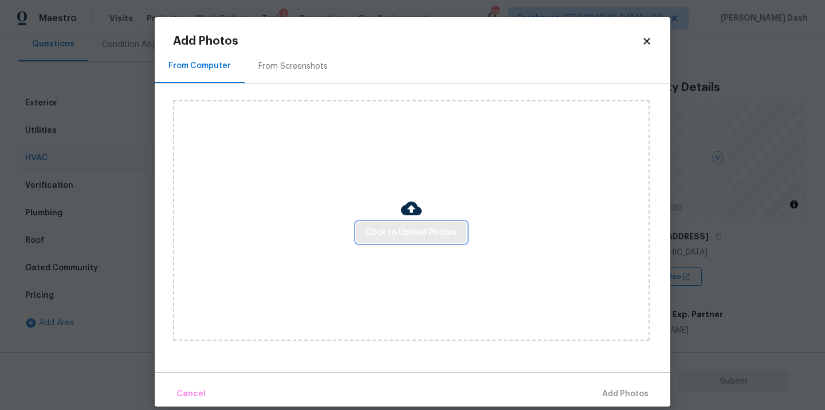
click at [429, 231] on span "Click to Upload Photos" at bounding box center [411, 233] width 92 height 14
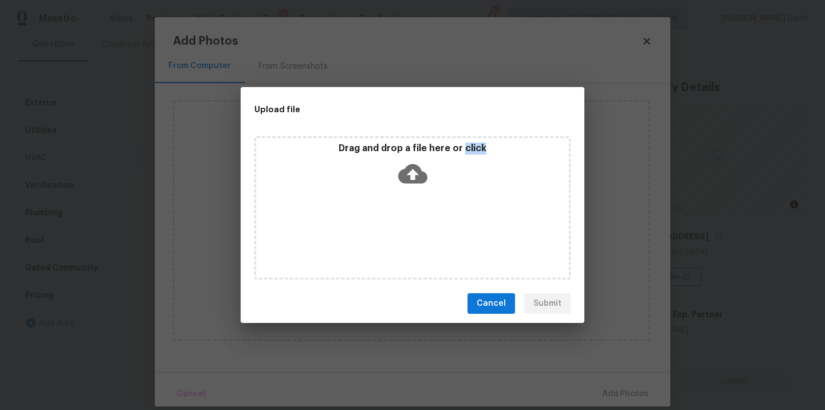
click at [429, 231] on div "Drag and drop a file here or click" at bounding box center [412, 207] width 316 height 143
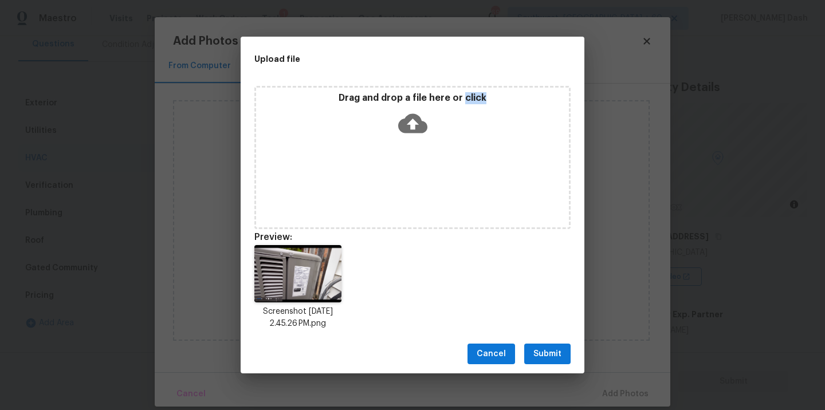
click at [549, 344] on button "Submit" at bounding box center [547, 354] width 46 height 21
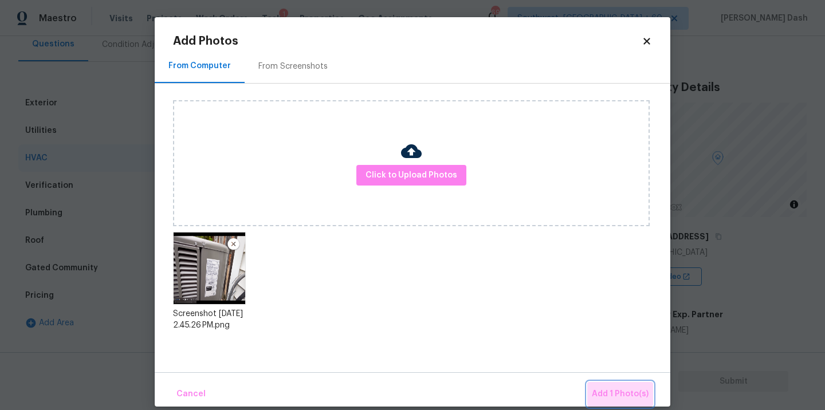
click at [615, 385] on button "Add 1 Photo(s)" at bounding box center [620, 394] width 66 height 25
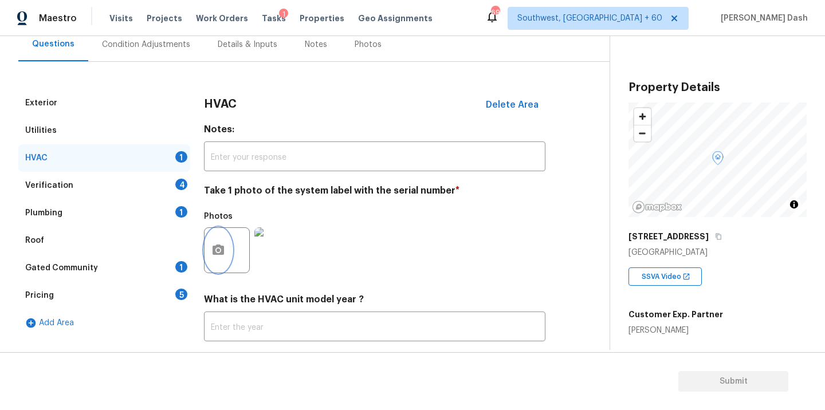
click at [226, 249] on button "button" at bounding box center [217, 250] width 27 height 45
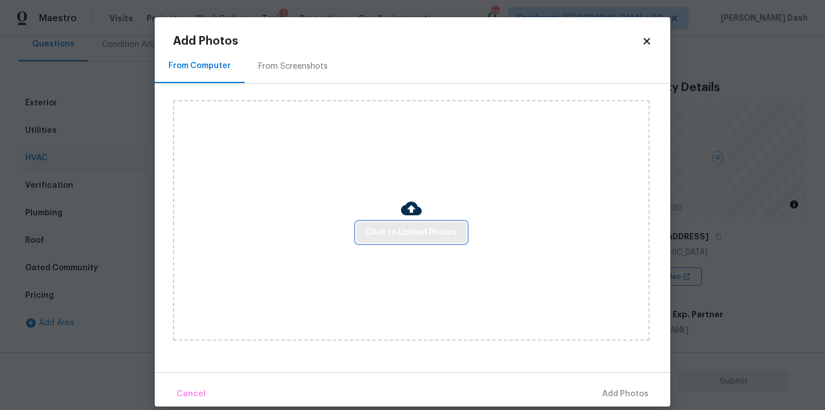
click at [411, 224] on button "Click to Upload Photos" at bounding box center [411, 232] width 110 height 21
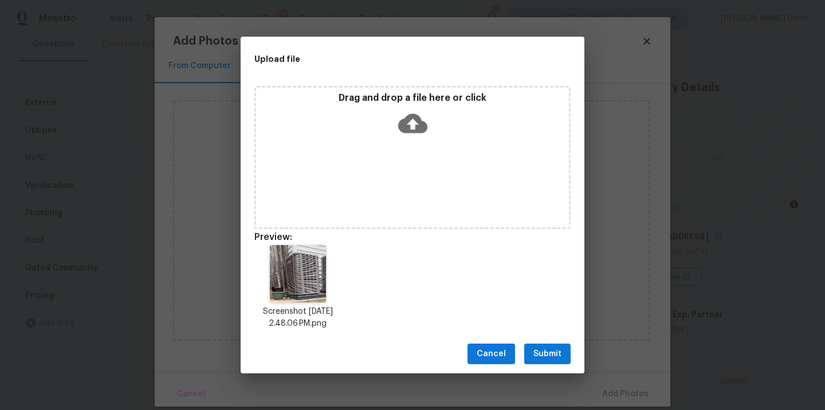
click at [548, 351] on span "Submit" at bounding box center [547, 354] width 28 height 14
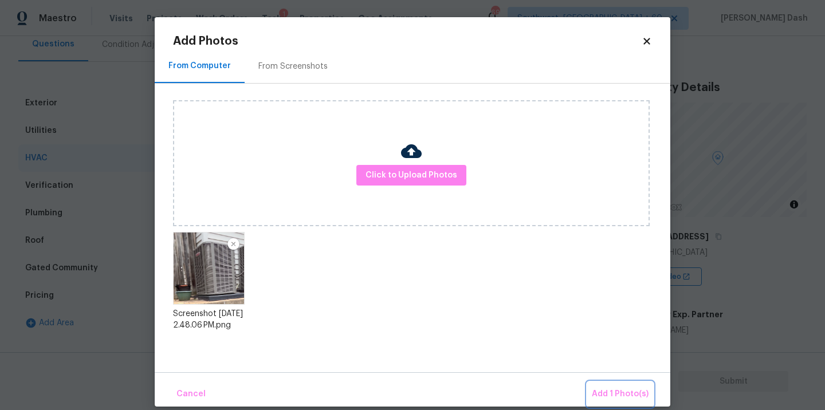
click at [605, 383] on button "Add 1 Photo(s)" at bounding box center [620, 394] width 66 height 25
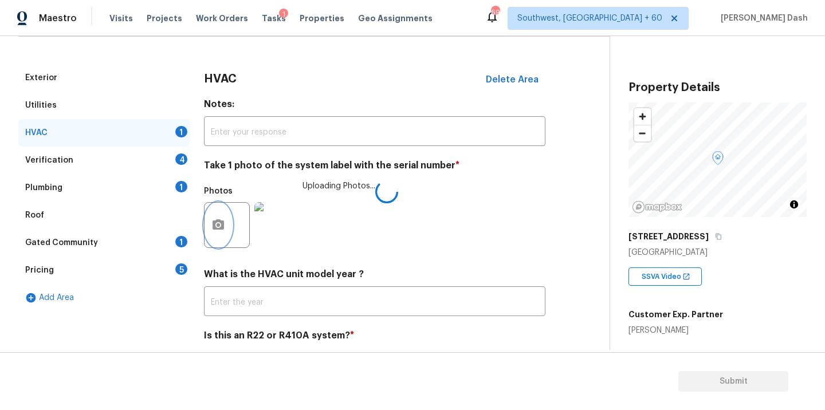
scroll to position [179, 0]
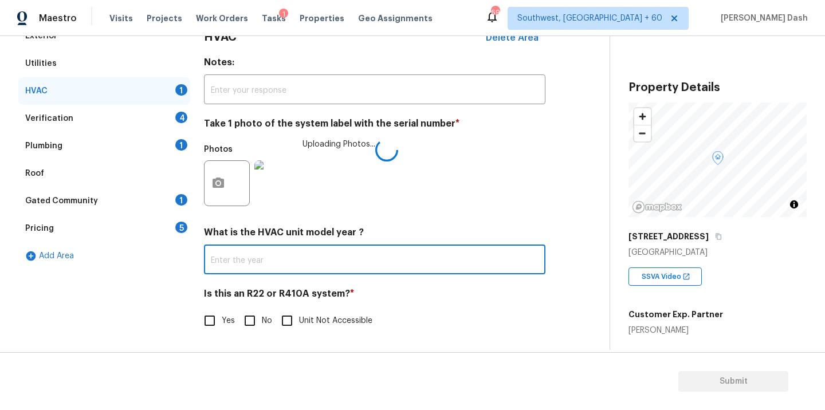
click at [240, 255] on input "text" at bounding box center [374, 260] width 341 height 27
type input "2022"
click at [282, 187] on img at bounding box center [277, 184] width 46 height 46
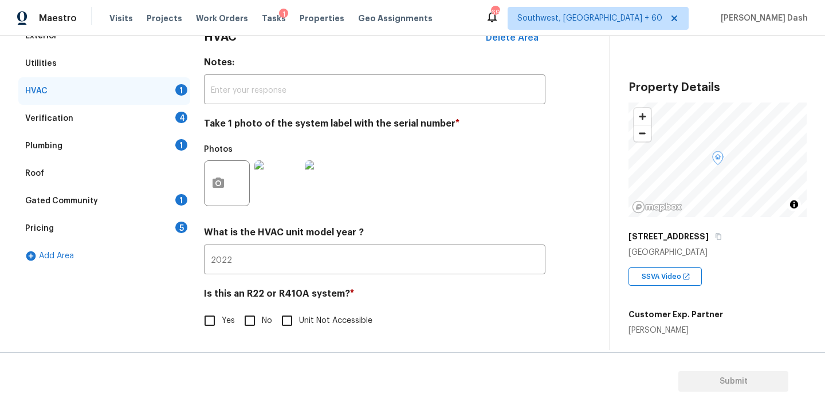
click at [222, 319] on span "Yes" at bounding box center [228, 321] width 13 height 12
click at [222, 319] on input "Yes" at bounding box center [210, 321] width 24 height 24
checkbox input "true"
click at [164, 124] on div "Verification 4" at bounding box center [104, 118] width 172 height 27
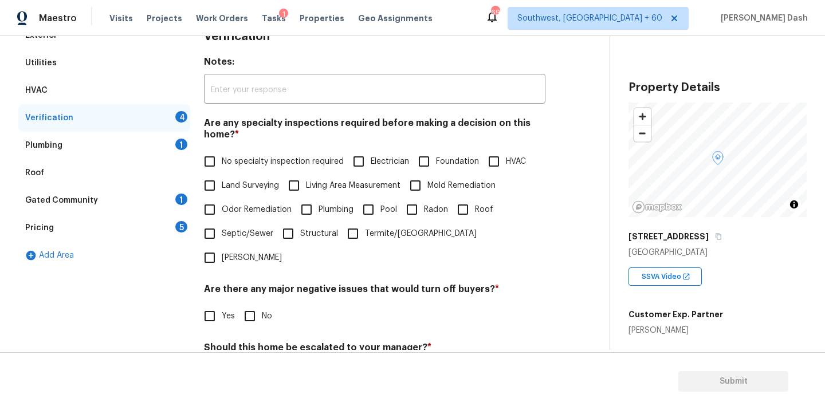
click at [242, 158] on span "No specialty inspection required" at bounding box center [283, 162] width 122 height 12
click at [222, 158] on input "No specialty inspection required" at bounding box center [210, 161] width 24 height 24
checkbox input "true"
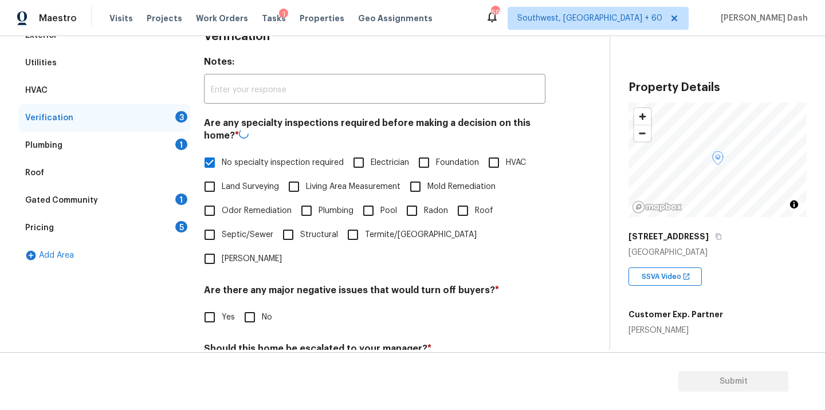
click at [246, 305] on input "No" at bounding box center [250, 317] width 24 height 24
checkbox input "true"
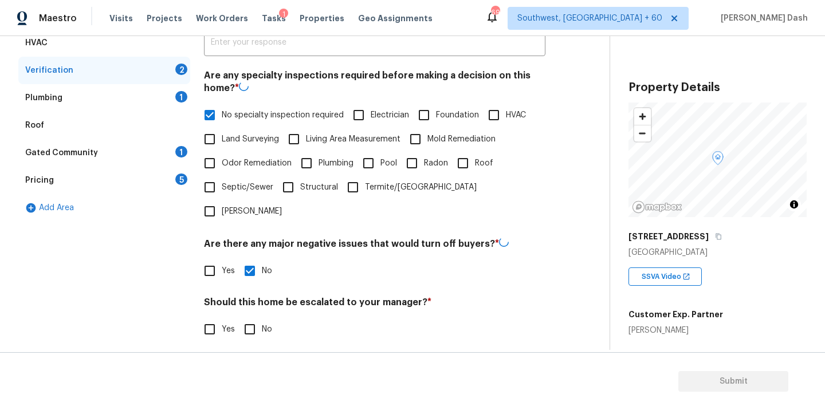
scroll to position [279, 0]
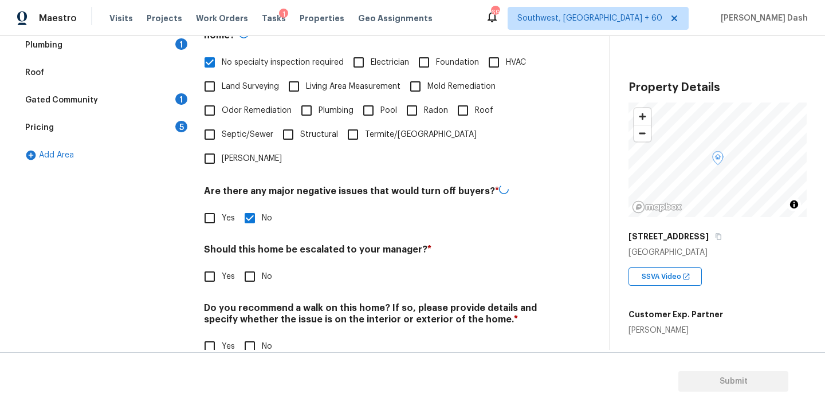
drag, startPoint x: 253, startPoint y: 247, endPoint x: 253, endPoint y: 255, distance: 8.0
click at [253, 265] on input "No" at bounding box center [250, 277] width 24 height 24
checkbox input "true"
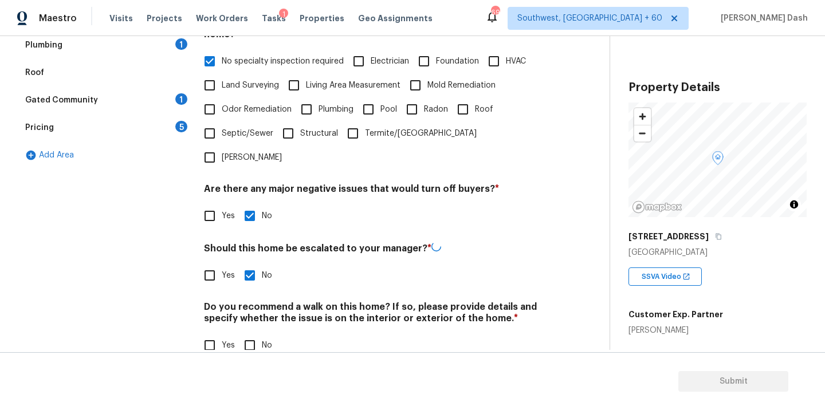
click at [250, 334] on div "Verification Notes: ​ Are any specialty inspections required before making a de…" at bounding box center [374, 146] width 341 height 449
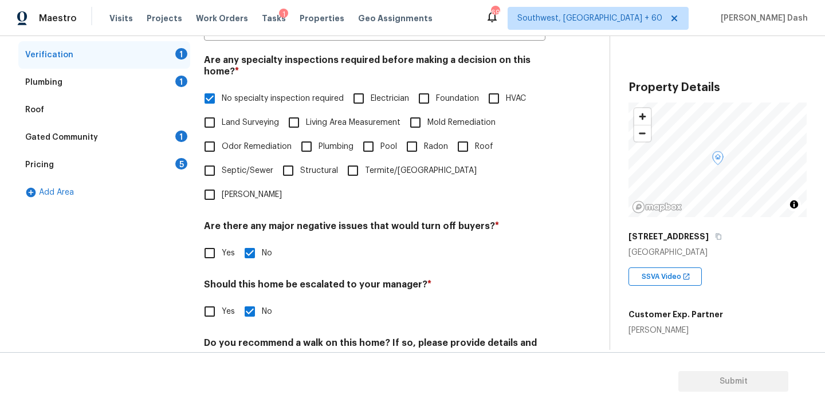
click at [256, 337] on h4 "Do you recommend a walk on this home? If so, please provide details and specify…" at bounding box center [374, 350] width 341 height 27
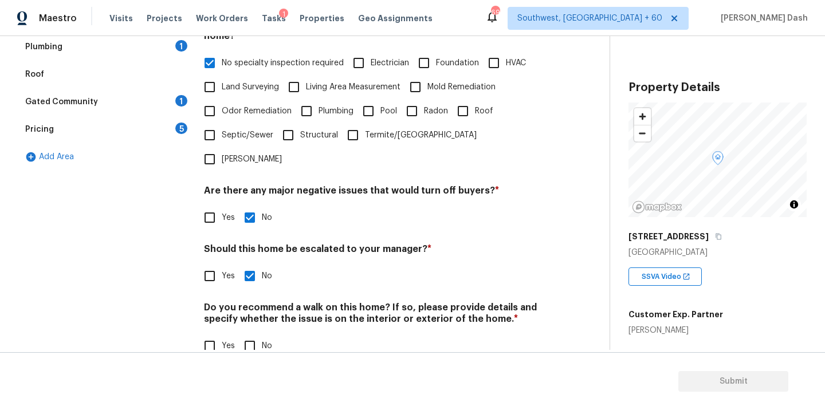
click at [253, 334] on input "No" at bounding box center [250, 346] width 24 height 24
checkbox input "true"
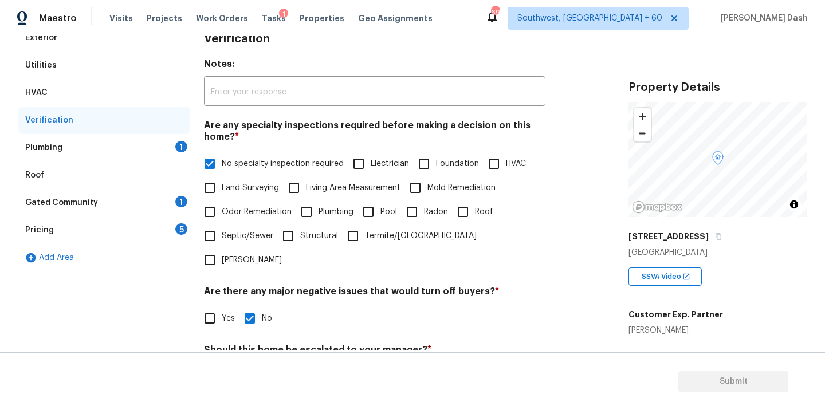
click at [174, 157] on div "Plumbing 1" at bounding box center [104, 147] width 172 height 27
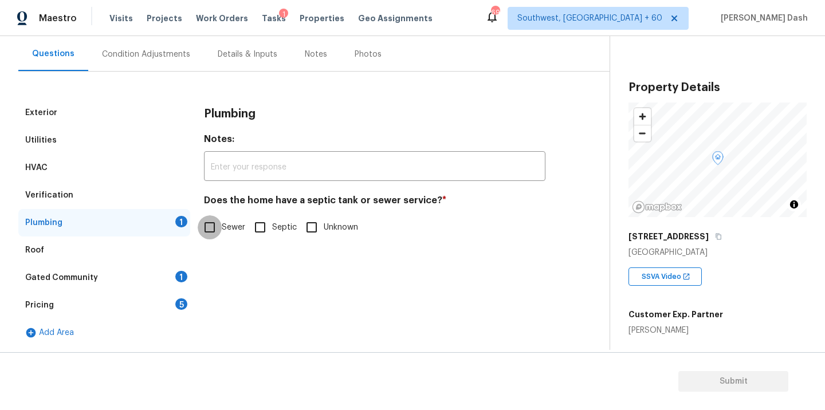
click at [211, 215] on input "Sewer" at bounding box center [210, 227] width 24 height 24
checkbox input "true"
click at [176, 283] on div "Gated Community 1" at bounding box center [104, 277] width 172 height 27
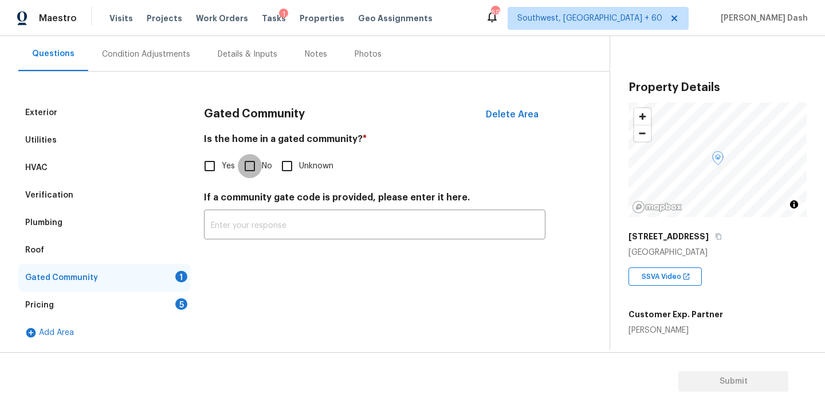
click at [255, 161] on input "No" at bounding box center [250, 166] width 24 height 24
checkbox input "true"
click at [181, 300] on div "5" at bounding box center [181, 303] width 12 height 11
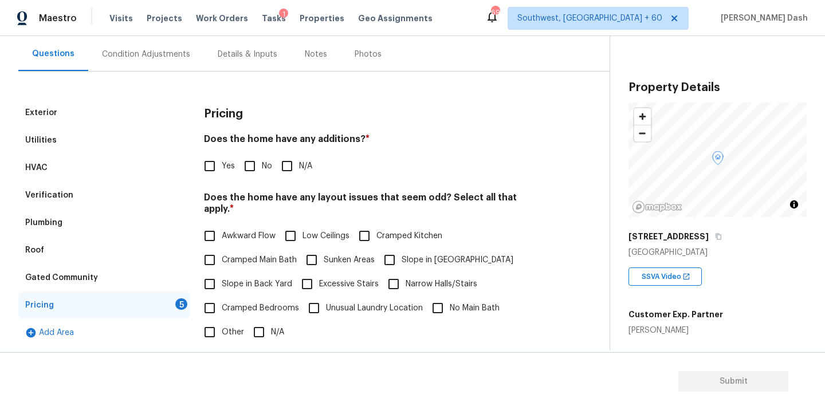
click at [245, 164] on input "No" at bounding box center [250, 166] width 24 height 24
checkbox input "true"
click at [247, 272] on label "Slope in Back Yard" at bounding box center [245, 284] width 94 height 24
click at [222, 272] on input "Slope in Back Yard" at bounding box center [210, 284] width 24 height 24
checkbox input "true"
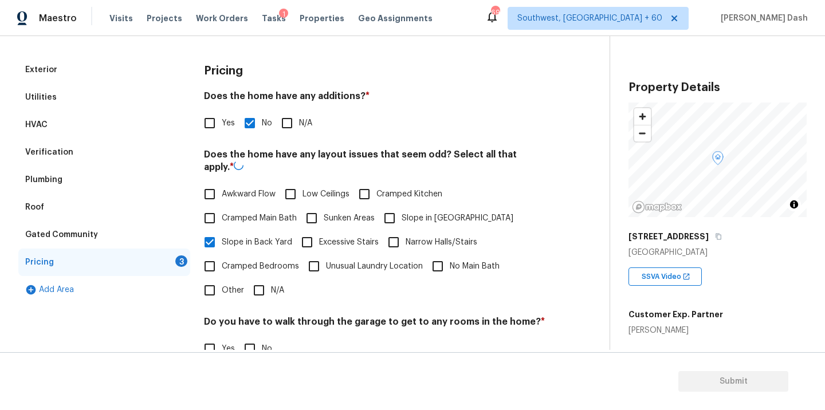
scroll to position [171, 0]
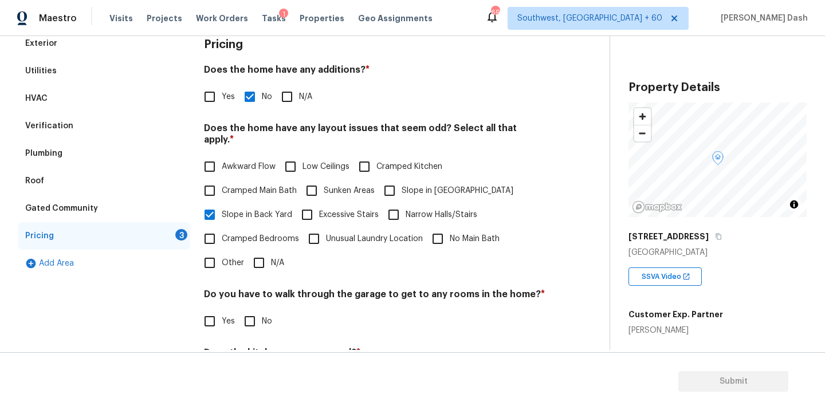
click at [261, 253] on input "N/A" at bounding box center [259, 263] width 24 height 24
checkbox input "true"
click at [248, 332] on div "Pricing Does the home have any additions? * Yes No N/A Does the home have any l…" at bounding box center [374, 247] width 341 height 434
click at [247, 312] on input "No" at bounding box center [250, 321] width 24 height 24
checkbox input "true"
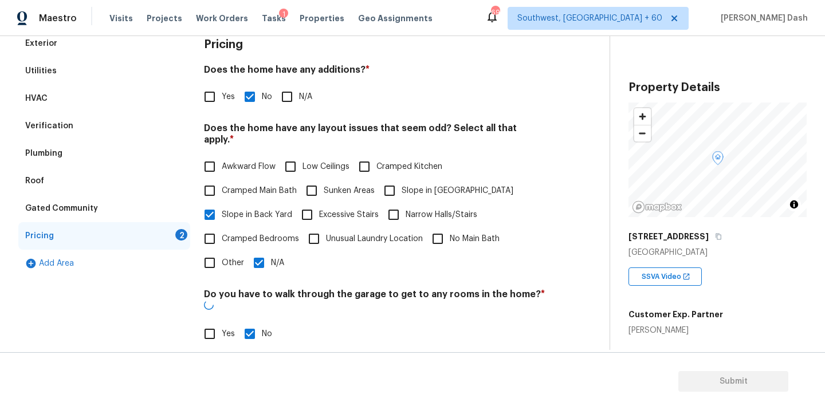
click at [258, 251] on input "N/A" at bounding box center [259, 263] width 24 height 24
checkbox input "false"
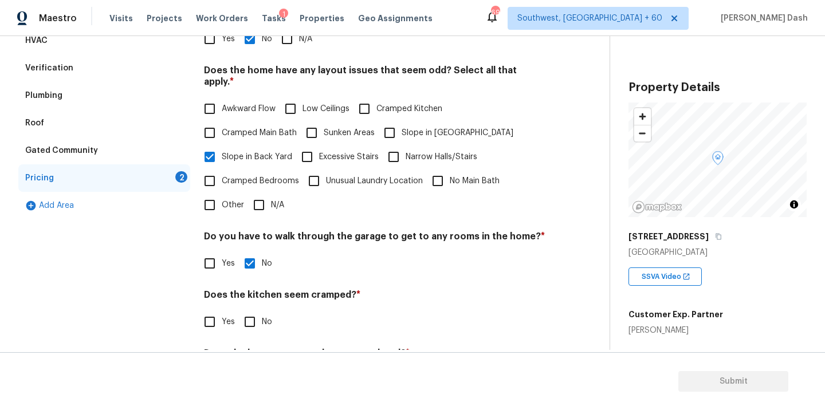
click at [250, 348] on h4 "Does the home appear to be very outdated? *" at bounding box center [374, 356] width 341 height 16
click at [250, 313] on input "No" at bounding box center [250, 322] width 24 height 24
checkbox input "true"
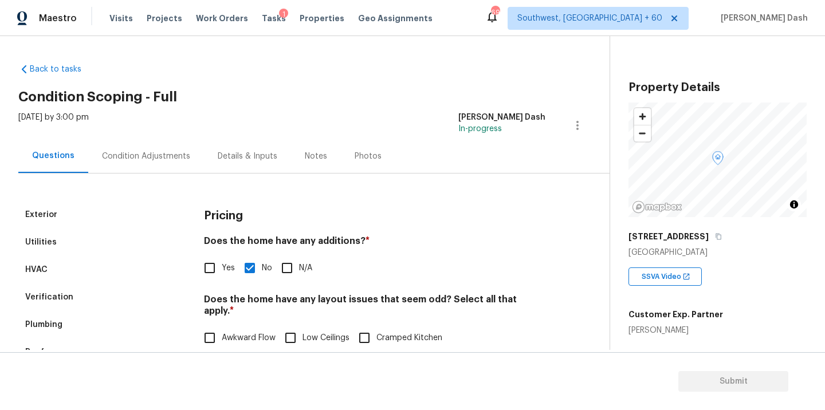
checkbox input "true"
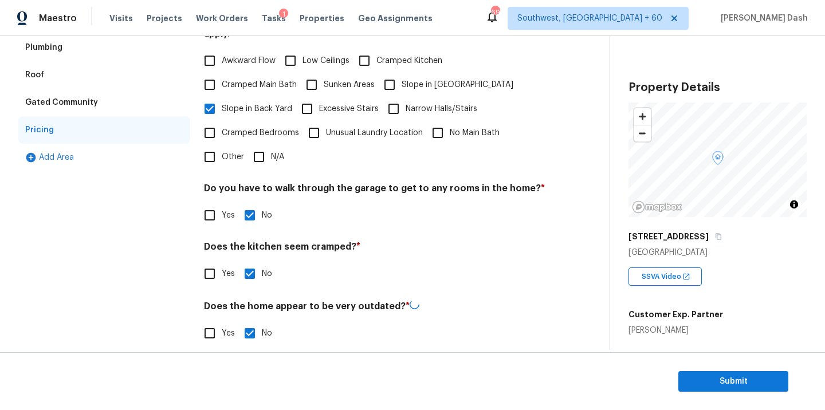
click at [139, 286] on div "Exterior Utilities HVAC Verification Plumbing Roof Gated Community Pricing Add …" at bounding box center [104, 141] width 172 height 435
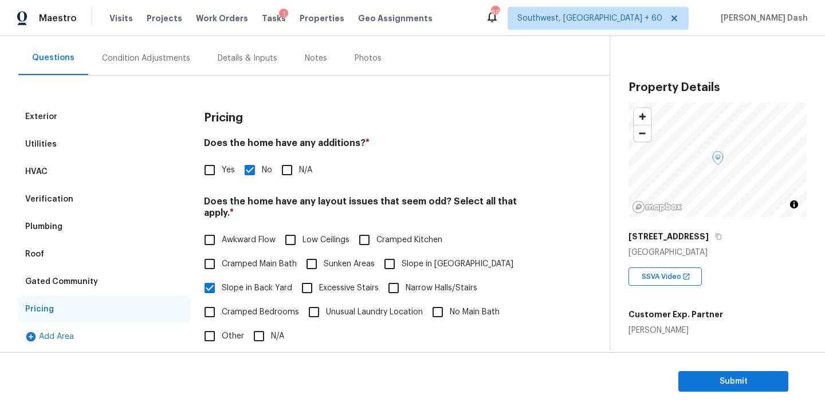
scroll to position [84, 0]
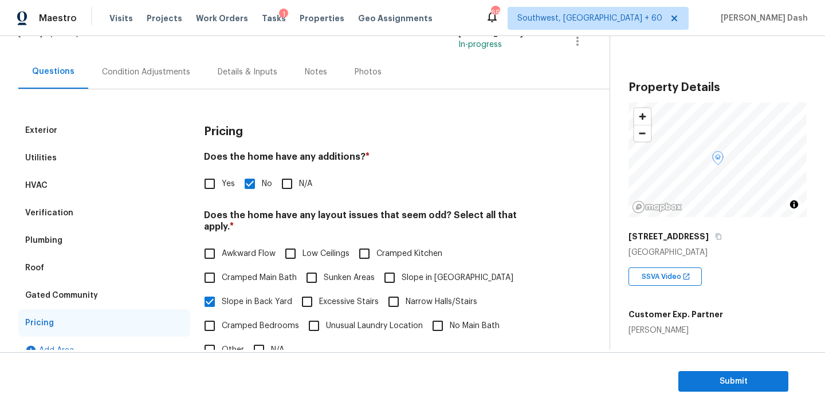
click at [141, 65] on div "Condition Adjustments" at bounding box center [146, 72] width 116 height 34
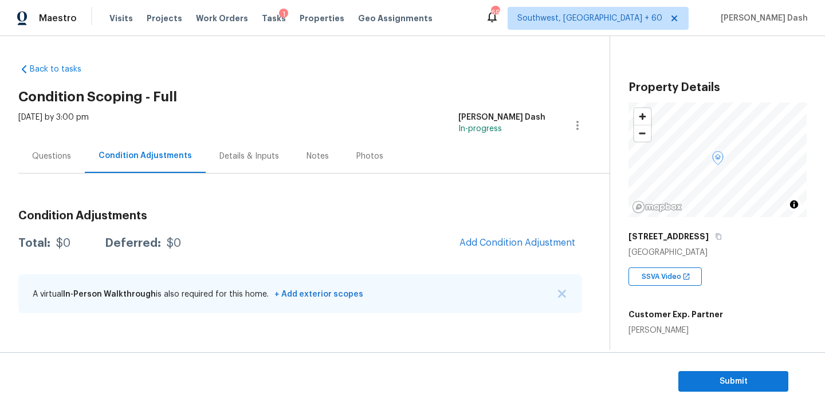
click at [64, 152] on div "Questions" at bounding box center [51, 156] width 39 height 11
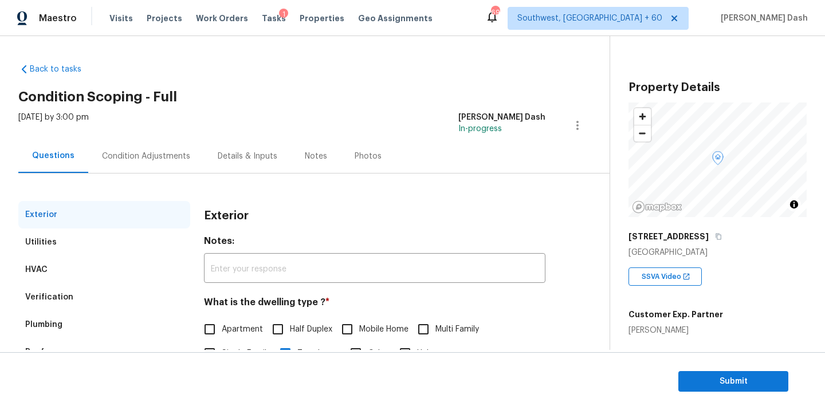
click at [56, 297] on div "Verification" at bounding box center [49, 296] width 48 height 11
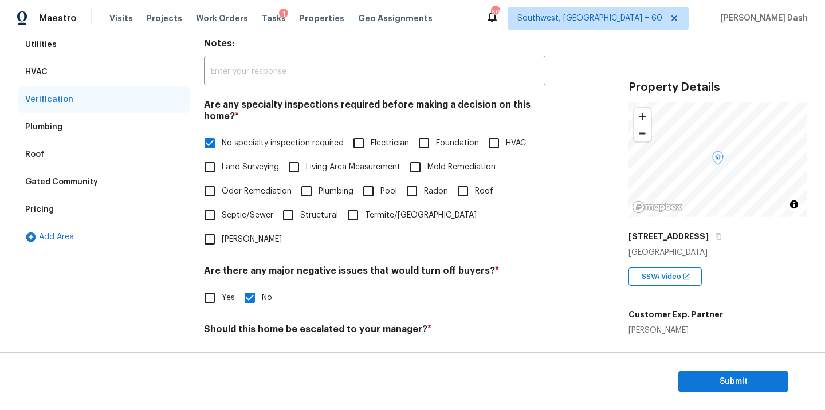
scroll to position [216, 0]
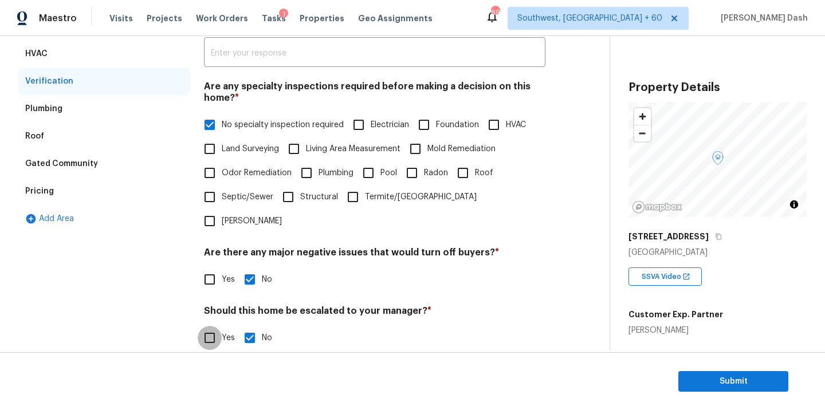
click at [219, 326] on input "Yes" at bounding box center [210, 338] width 24 height 24
checkbox input "true"
checkbox input "false"
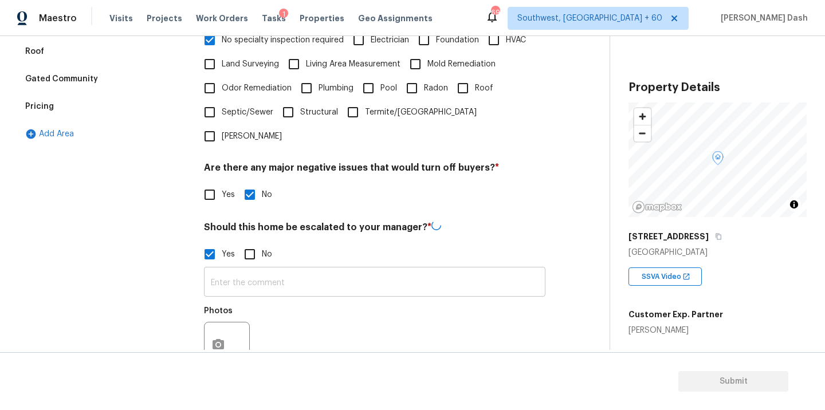
scroll to position [328, 0]
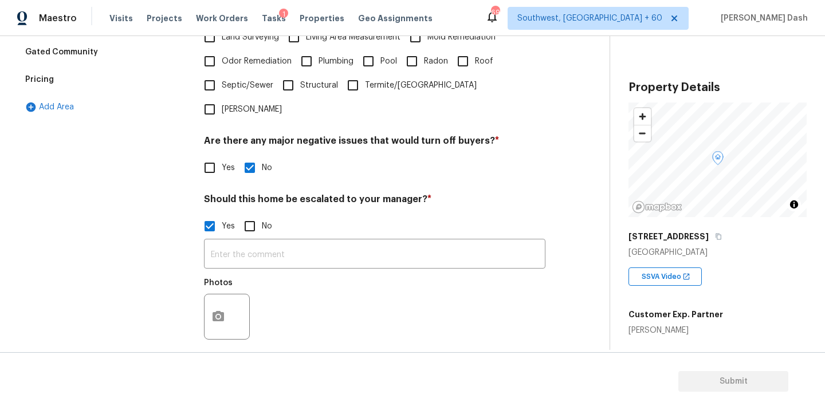
click at [190, 298] on div "Exterior Utilities HVAC Verification 2 Plumbing Roof Gated Community Pricing Ad…" at bounding box center [104, 151] width 172 height 557
click at [219, 311] on icon "button" at bounding box center [217, 316] width 11 height 10
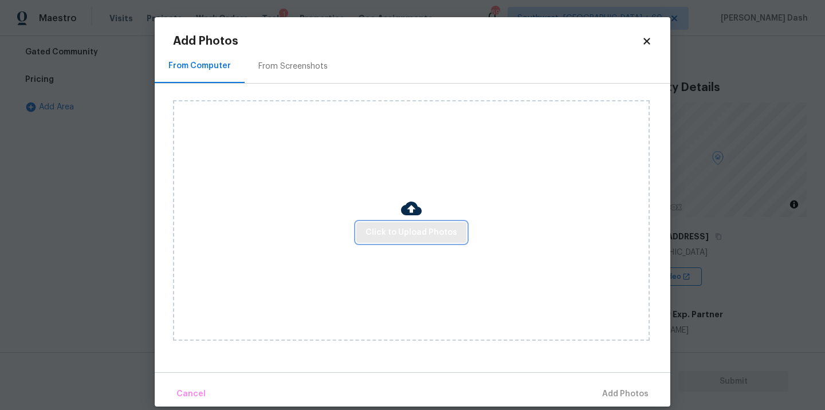
click at [368, 239] on button "Click to Upload Photos" at bounding box center [411, 232] width 110 height 21
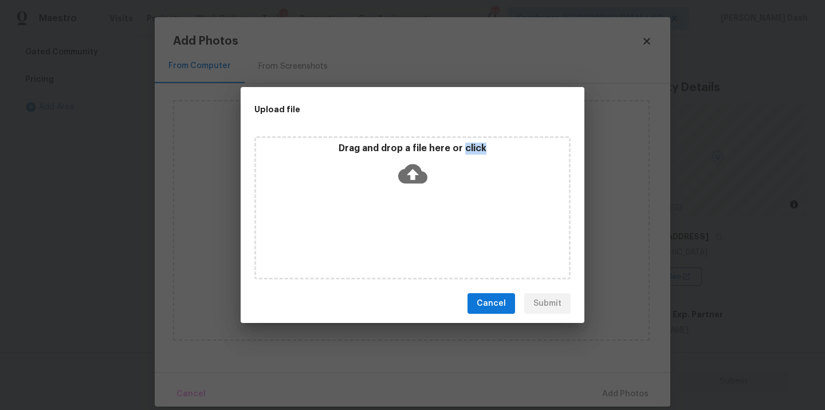
click at [368, 239] on div "Drag and drop a file here or click" at bounding box center [412, 207] width 316 height 143
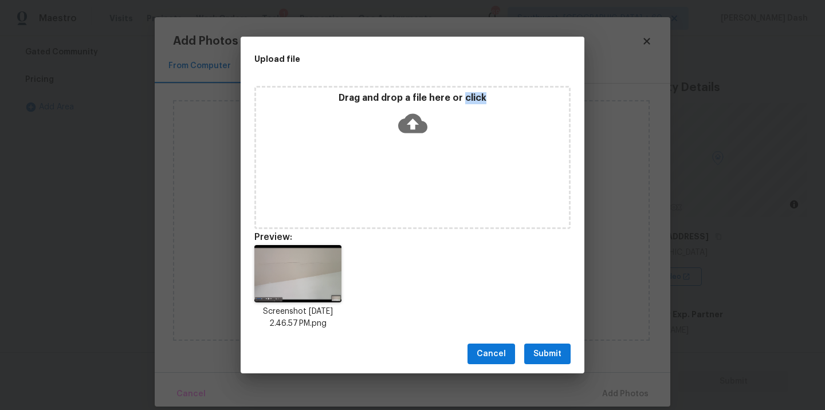
click at [552, 362] on button "Submit" at bounding box center [547, 354] width 46 height 21
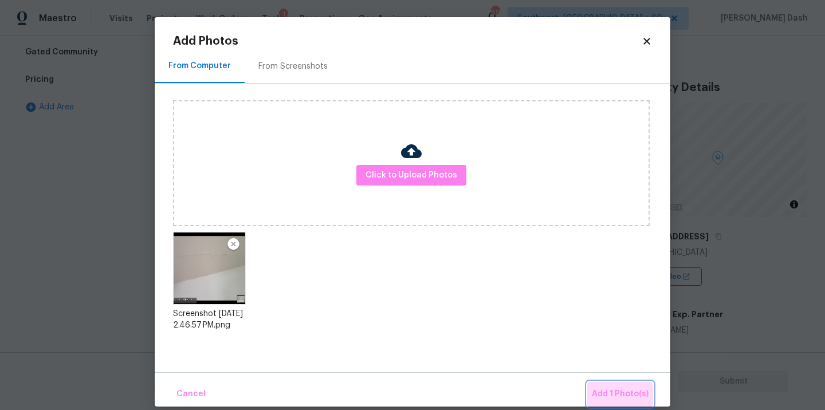
click at [606, 396] on span "Add 1 Photo(s)" at bounding box center [619, 394] width 57 height 14
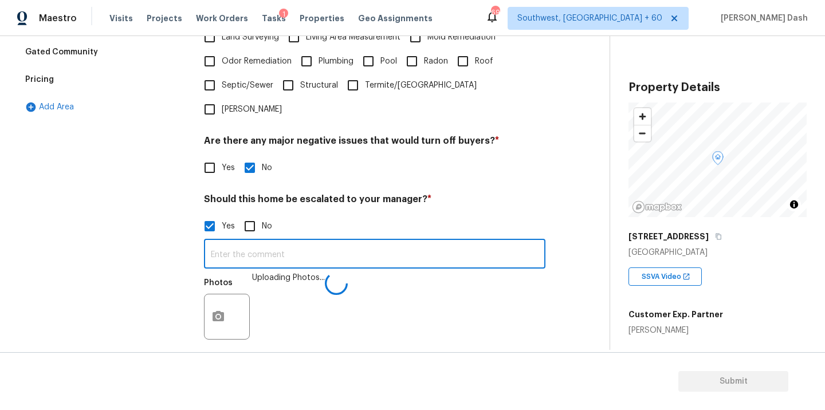
click at [342, 242] on input "text" at bounding box center [374, 255] width 341 height 27
click at [281, 294] on img at bounding box center [277, 317] width 46 height 46
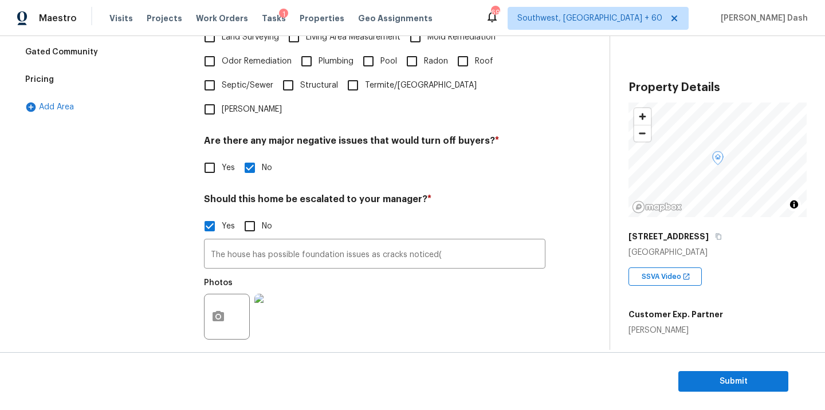
click at [241, 296] on div at bounding box center [227, 317] width 46 height 46
click at [290, 296] on img at bounding box center [277, 317] width 46 height 46
click at [488, 242] on input "The house has possible foundation issues as cracks noticed(" at bounding box center [374, 255] width 341 height 27
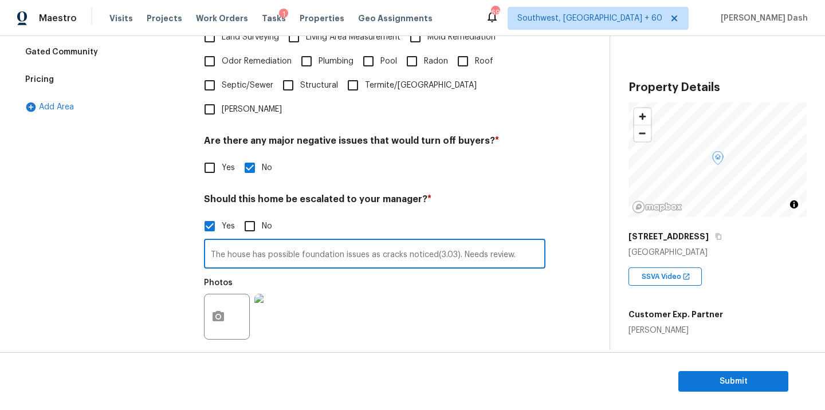
type input "The house has possible foundation issues as cracks noticed(3.03). Needs review."
click at [366, 307] on div "Photos" at bounding box center [374, 309] width 341 height 74
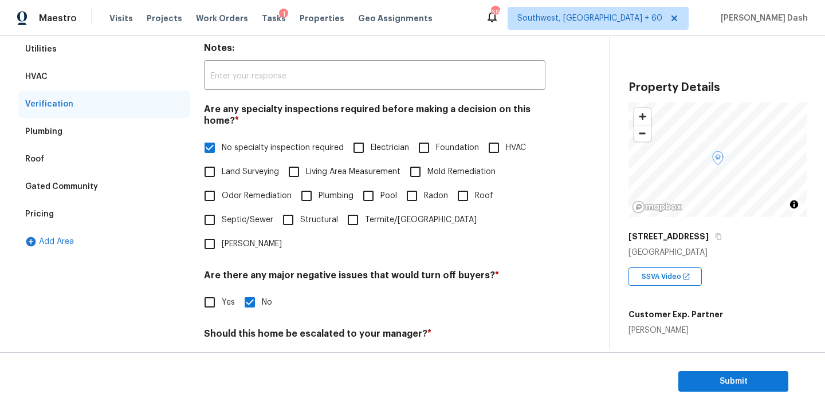
scroll to position [104, 0]
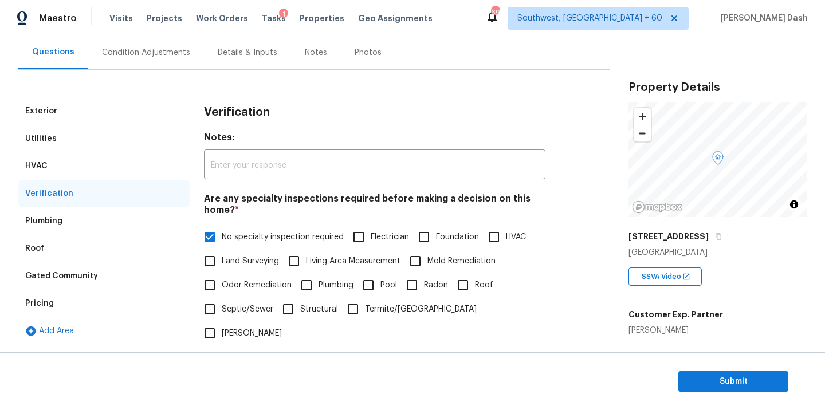
click at [140, 57] on div "Condition Adjustments" at bounding box center [146, 52] width 88 height 11
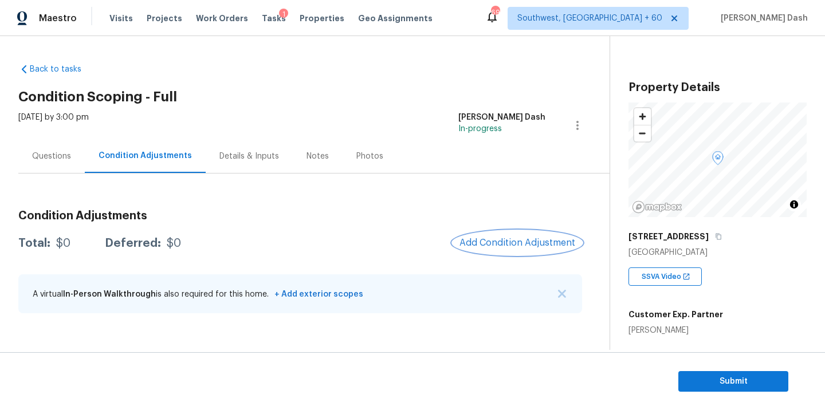
click at [483, 251] on button "Add Condition Adjustment" at bounding box center [516, 243] width 129 height 24
click at [591, 247] on body "Maestro Visits Projects Work Orders Tasks 1 Properties Geo Assignments 696 Sout…" at bounding box center [412, 205] width 825 height 410
click at [627, 262] on div "Property Details © Mapbox © OpenStreetMap Improve this map 6254 Old Pineville R…" at bounding box center [708, 332] width 196 height 593
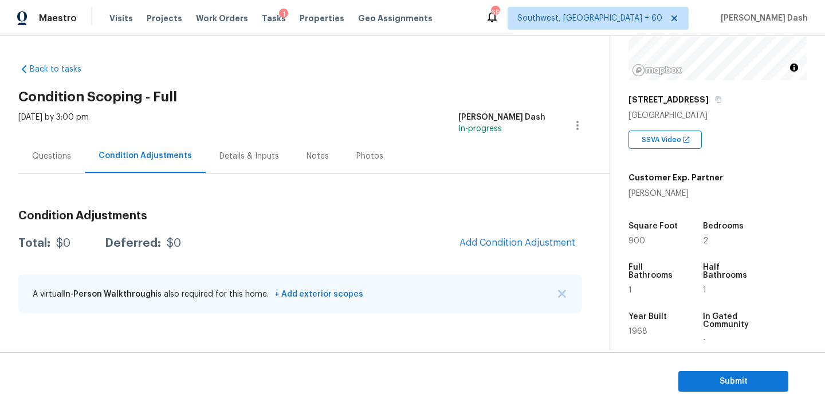
scroll to position [157, 0]
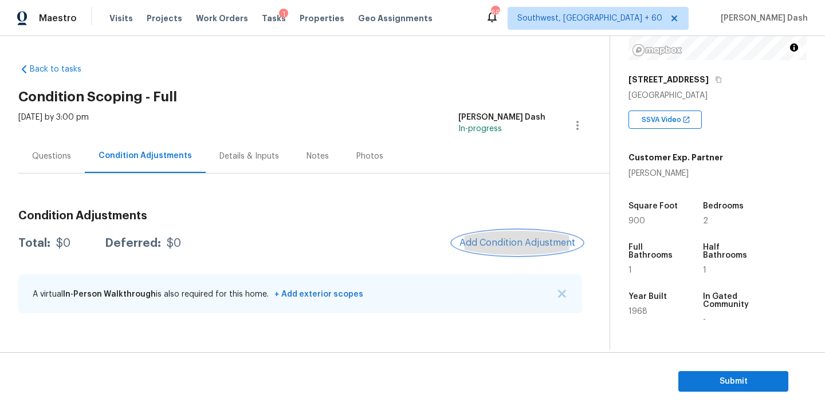
click at [500, 249] on button "Add Condition Adjustment" at bounding box center [516, 243] width 129 height 24
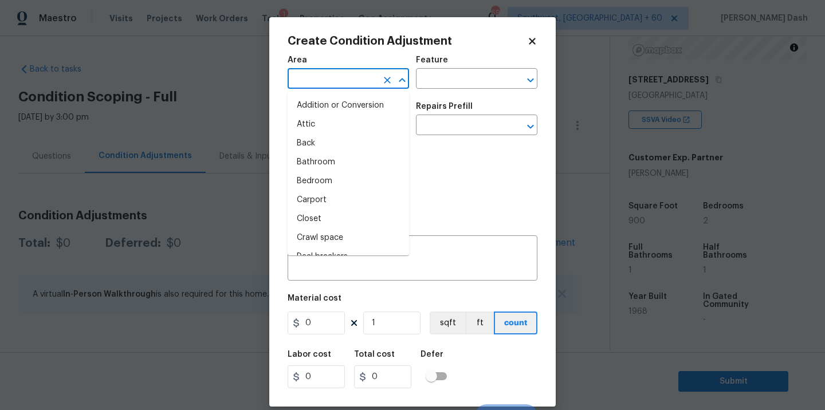
click at [336, 76] on input "text" at bounding box center [331, 80] width 89 height 18
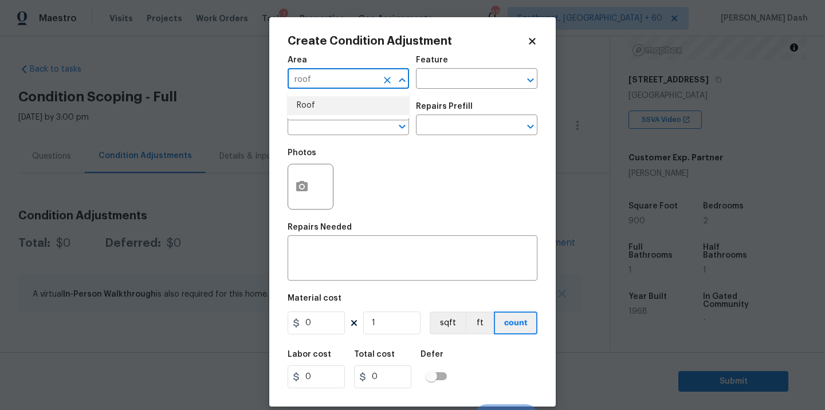
click at [329, 107] on li "Roof" at bounding box center [347, 105] width 121 height 19
type input "Roof"
click at [451, 77] on input "r" at bounding box center [460, 80] width 89 height 18
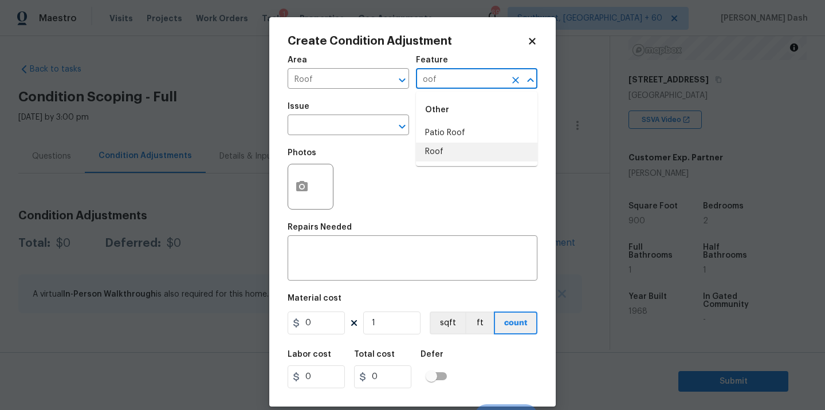
click at [441, 154] on li "Roof" at bounding box center [476, 152] width 121 height 19
type input "Roof"
click at [358, 124] on input "text" at bounding box center [331, 126] width 89 height 18
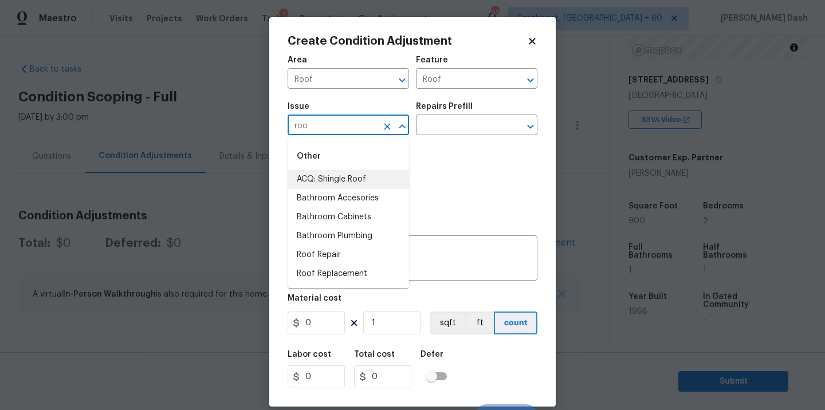
click at [332, 183] on li "ACQ: Shingle Roof" at bounding box center [347, 179] width 121 height 19
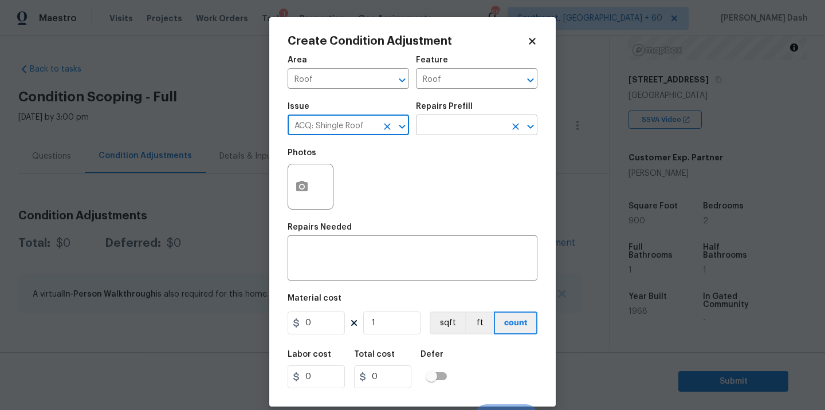
type input "ACQ: Shingle Roof"
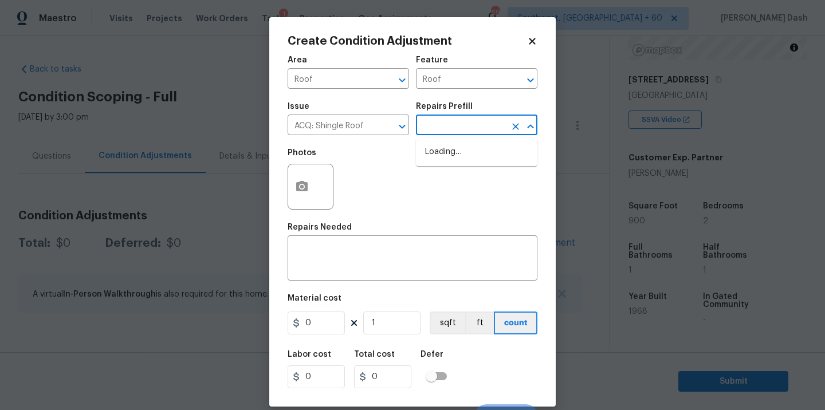
click at [444, 125] on input "text" at bounding box center [460, 126] width 89 height 18
click at [452, 169] on li "Shingle Roof Replacement Required $4,025.00" at bounding box center [476, 158] width 121 height 31
type input "Acquisition"
type textarea "Acquisition Scope: Shingle Roof Replacement required."
type input "4025"
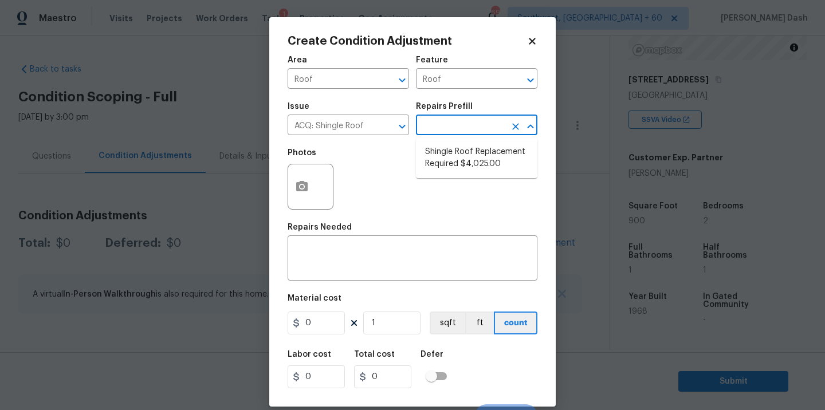
type input "4025"
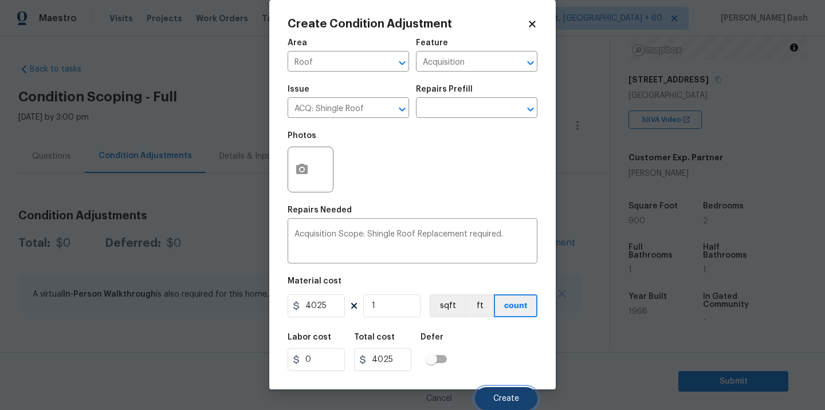
click at [490, 401] on button "Create" at bounding box center [506, 398] width 62 height 23
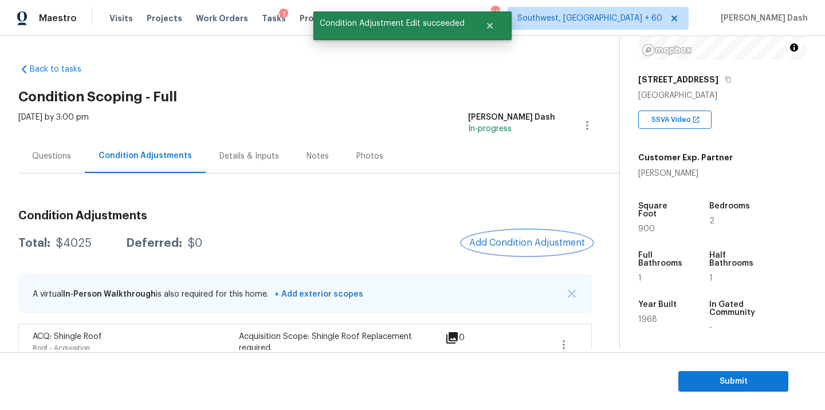
scroll to position [26, 0]
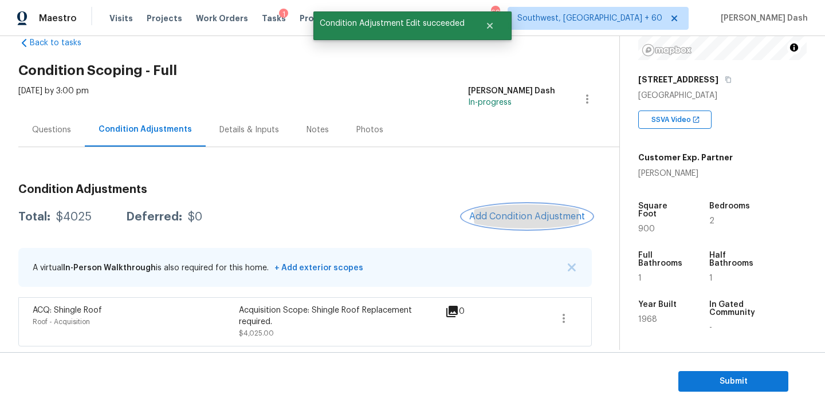
click at [537, 210] on button "Add Condition Adjustment" at bounding box center [526, 216] width 129 height 24
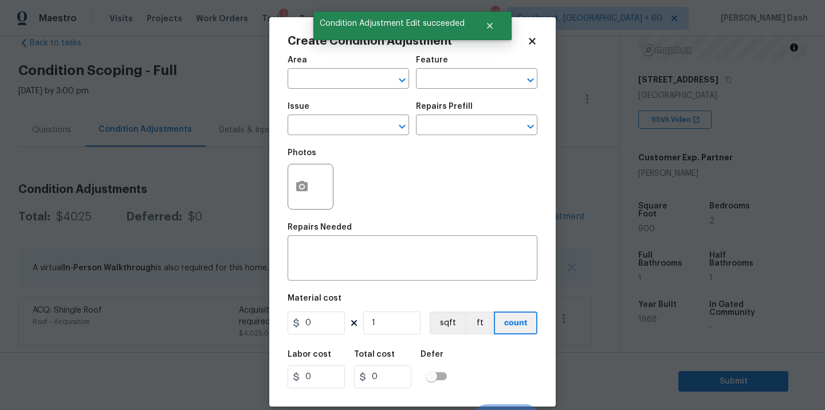
click at [267, 111] on body "Maestro Visits Projects Work Orders Tasks 1 Properties Geo Assignments 696 Sout…" at bounding box center [412, 205] width 825 height 410
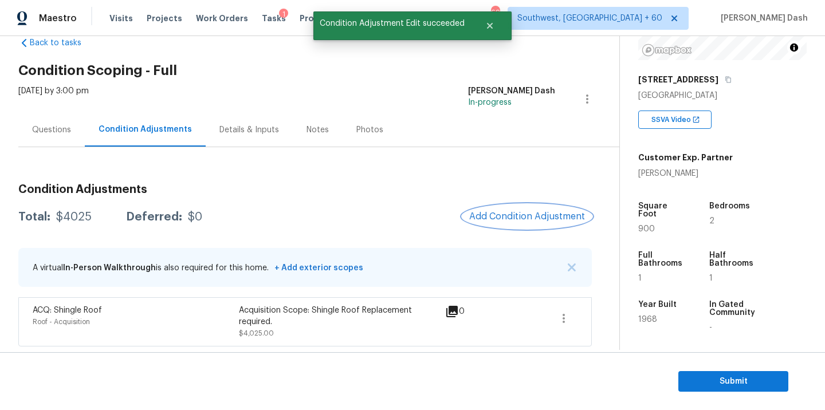
click at [513, 204] on button "Add Condition Adjustment" at bounding box center [526, 216] width 129 height 24
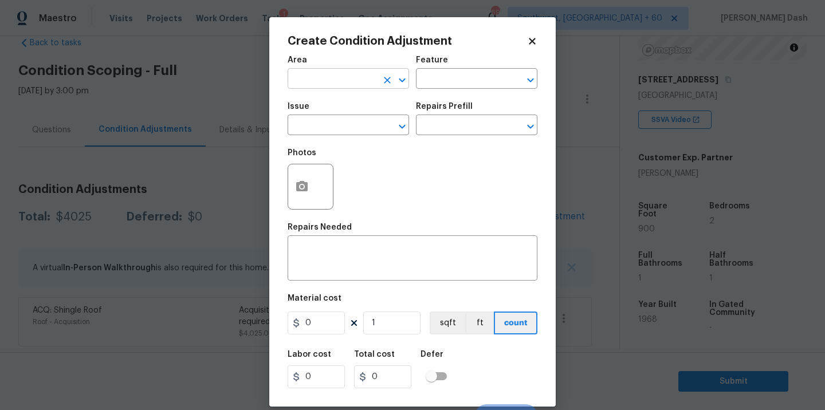
click at [355, 81] on input "text" at bounding box center [331, 80] width 89 height 18
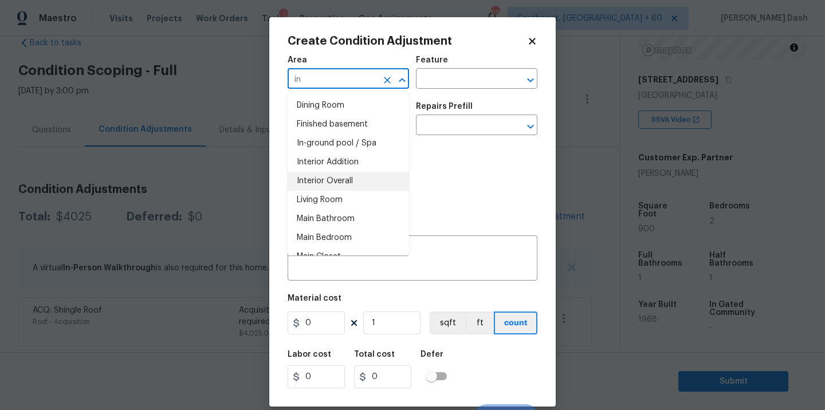
click at [334, 183] on li "Interior Overall" at bounding box center [347, 181] width 121 height 19
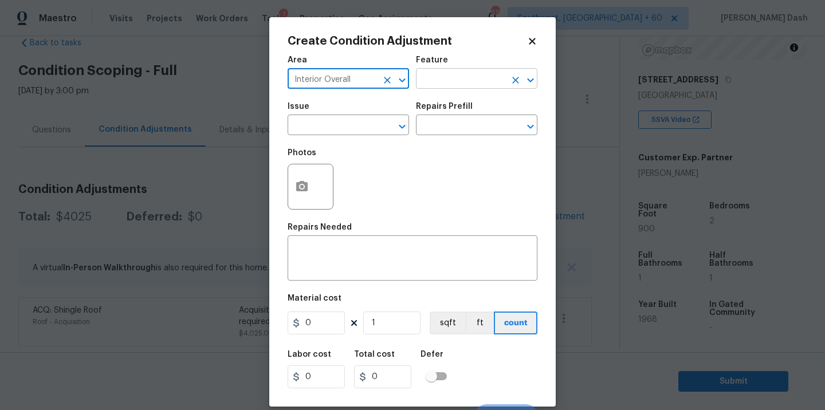
type input "Interior Overall"
click at [441, 77] on input "text" at bounding box center [460, 80] width 89 height 18
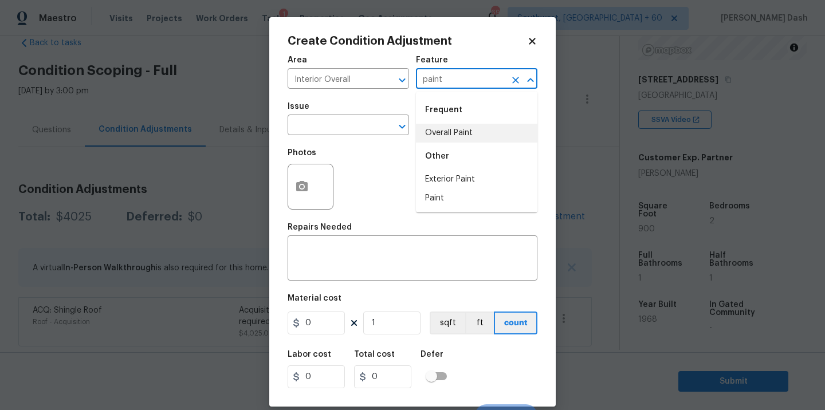
click at [441, 136] on li "Overall Paint" at bounding box center [476, 133] width 121 height 19
type input "Overall Paint"
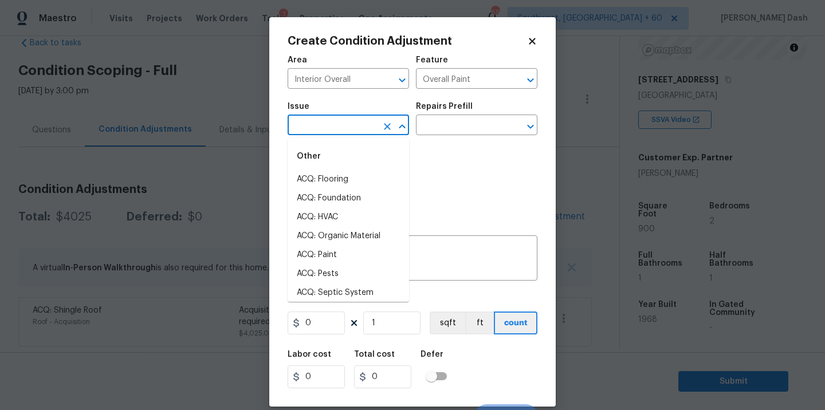
click at [340, 123] on input "text" at bounding box center [331, 126] width 89 height 18
click at [324, 250] on li "ACQ: Paint" at bounding box center [347, 255] width 121 height 19
type input "ACQ: Paint"
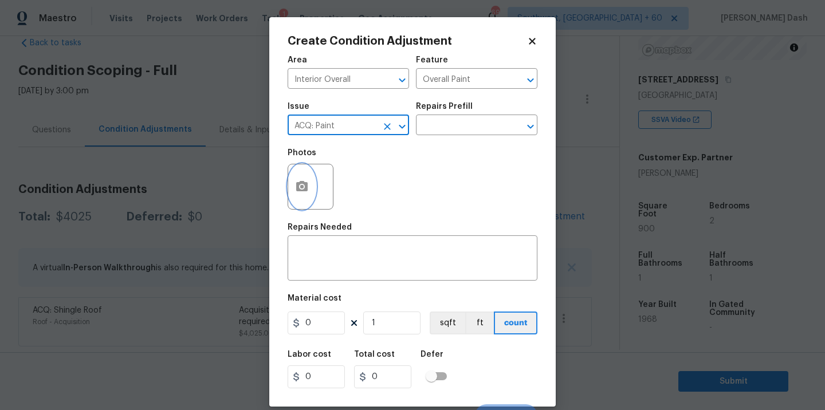
click at [302, 190] on icon "button" at bounding box center [302, 187] width 14 height 14
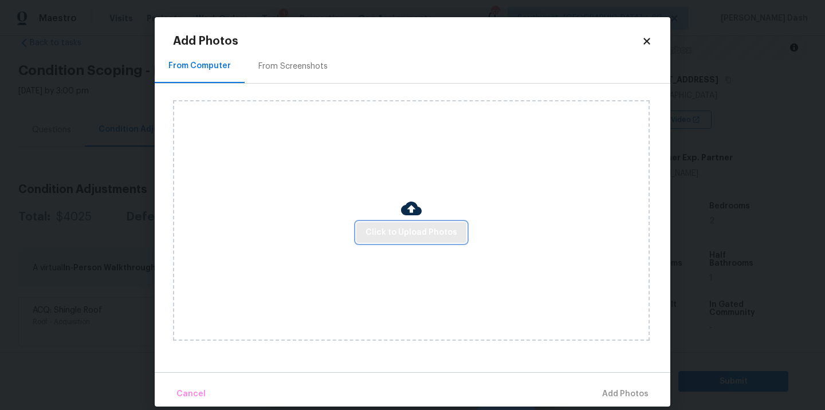
click at [421, 232] on span "Click to Upload Photos" at bounding box center [411, 233] width 92 height 14
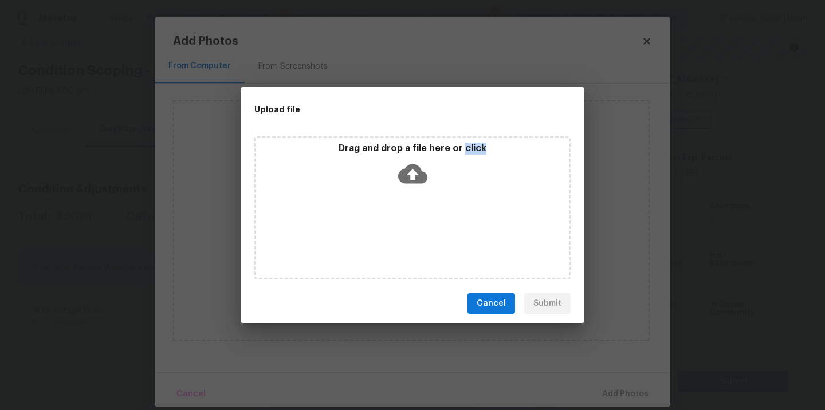
click at [421, 232] on div "Drag and drop a file here or click" at bounding box center [412, 207] width 316 height 143
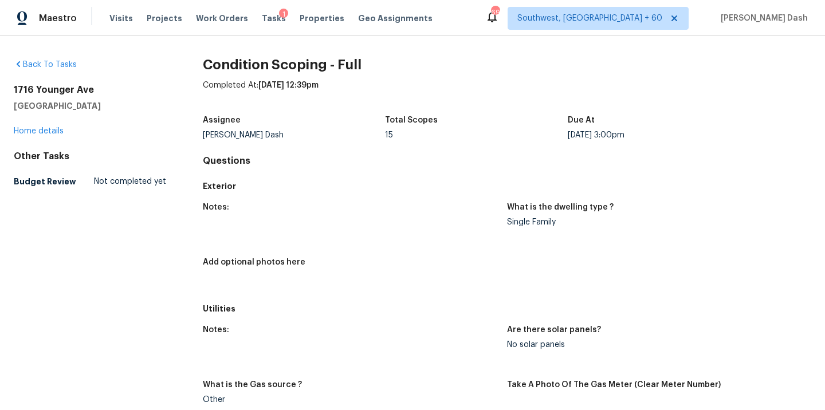
scroll to position [1376, 0]
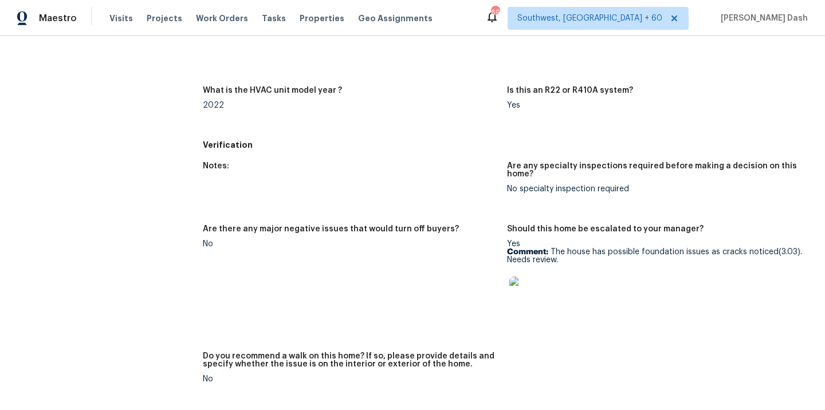
scroll to position [611, 0]
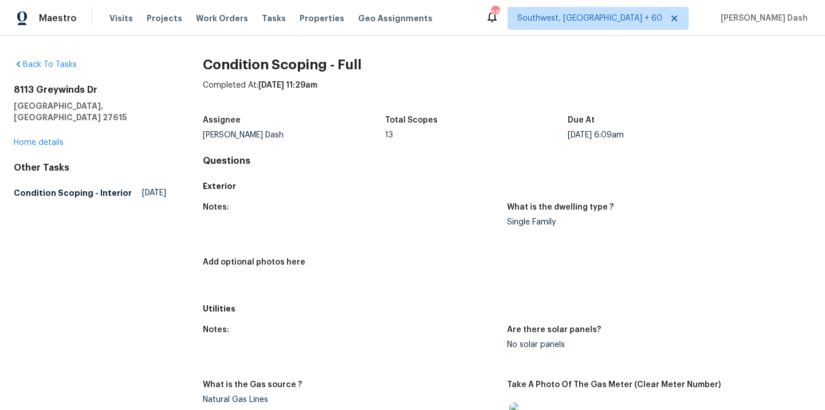
scroll to position [1035, 0]
